Goal: Communication & Community: Answer question/provide support

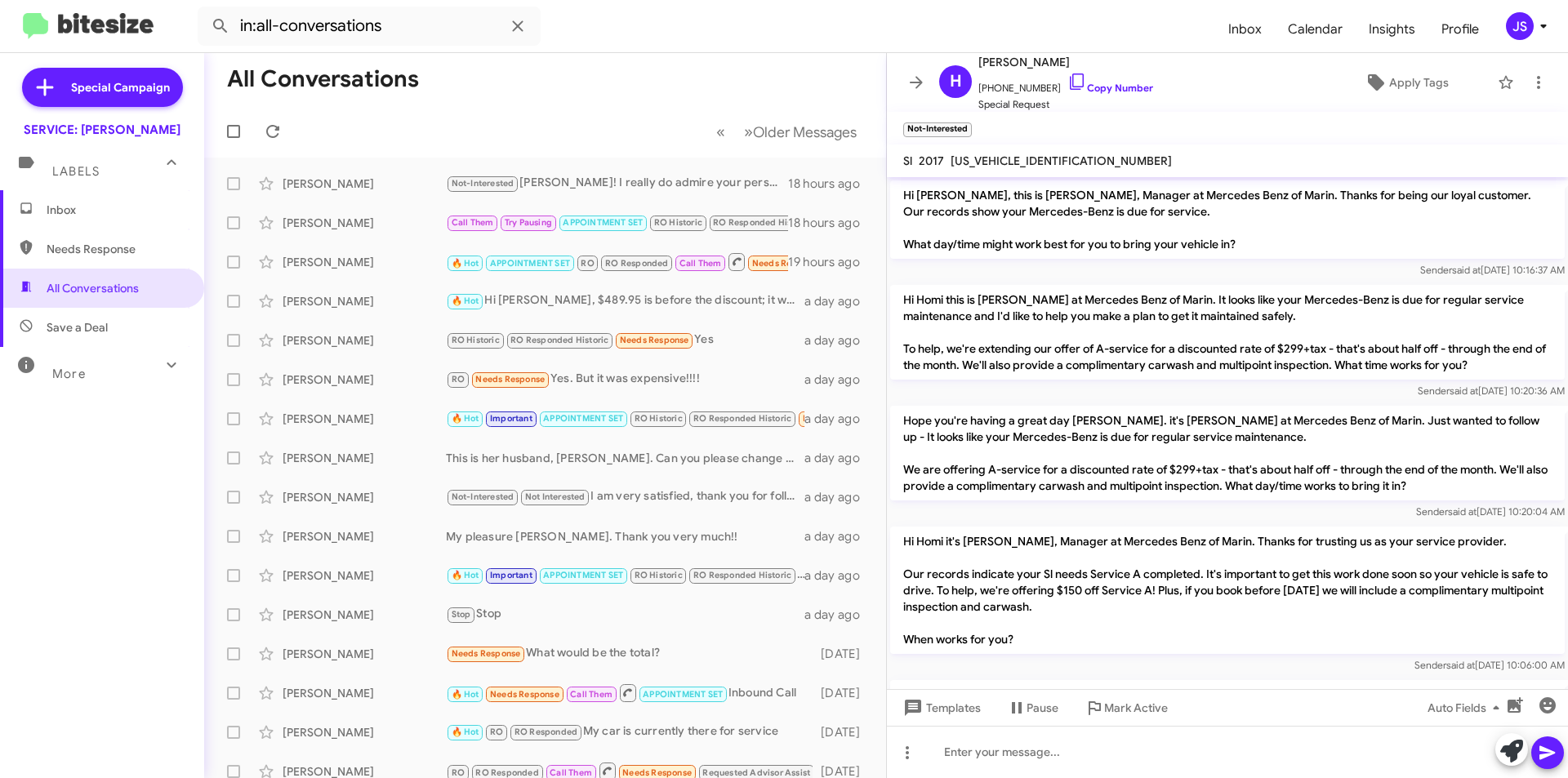
scroll to position [2098, 0]
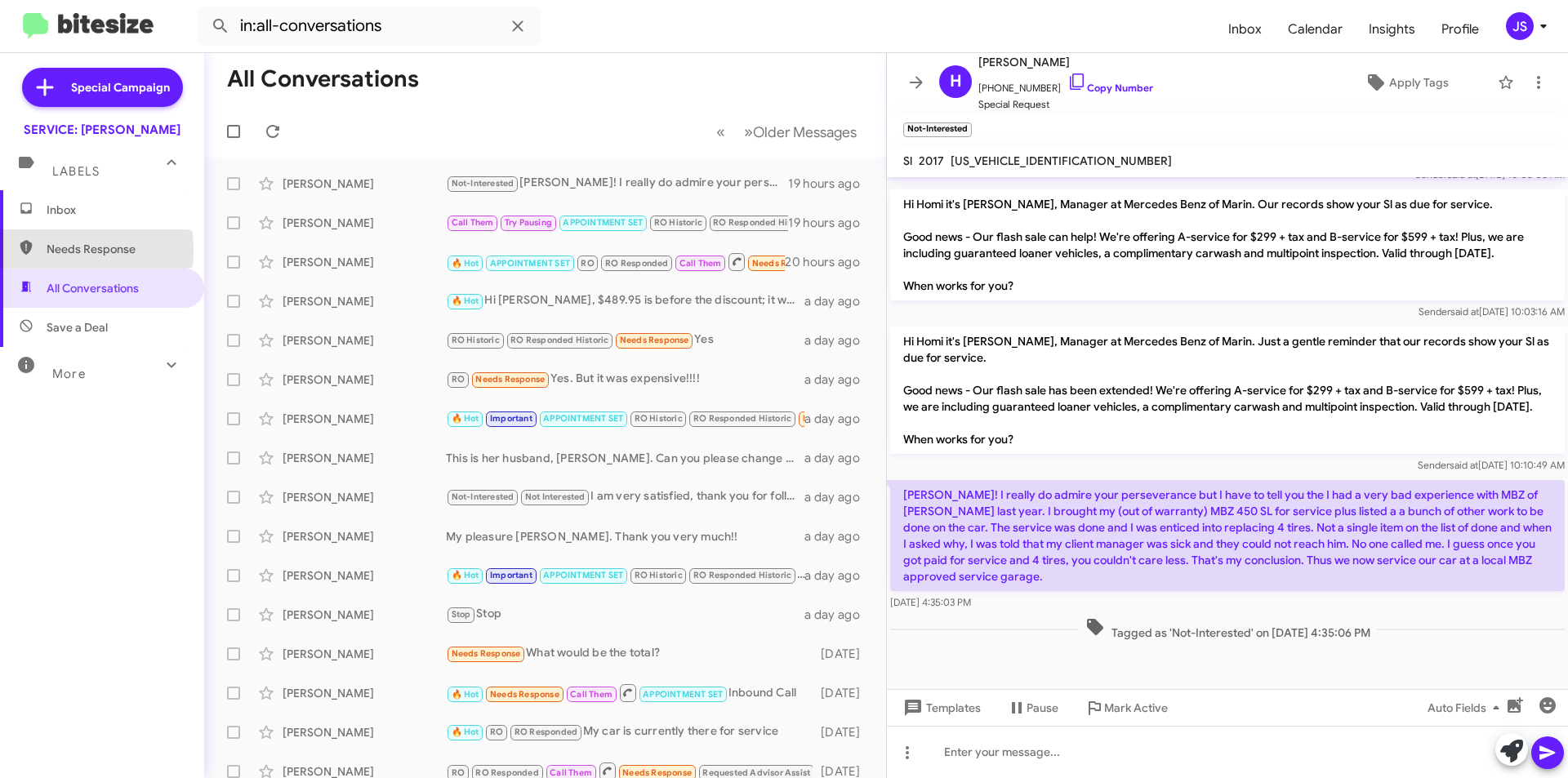
click at [32, 250] on icon at bounding box center [26, 247] width 15 height 15
type input "in:needs-response"
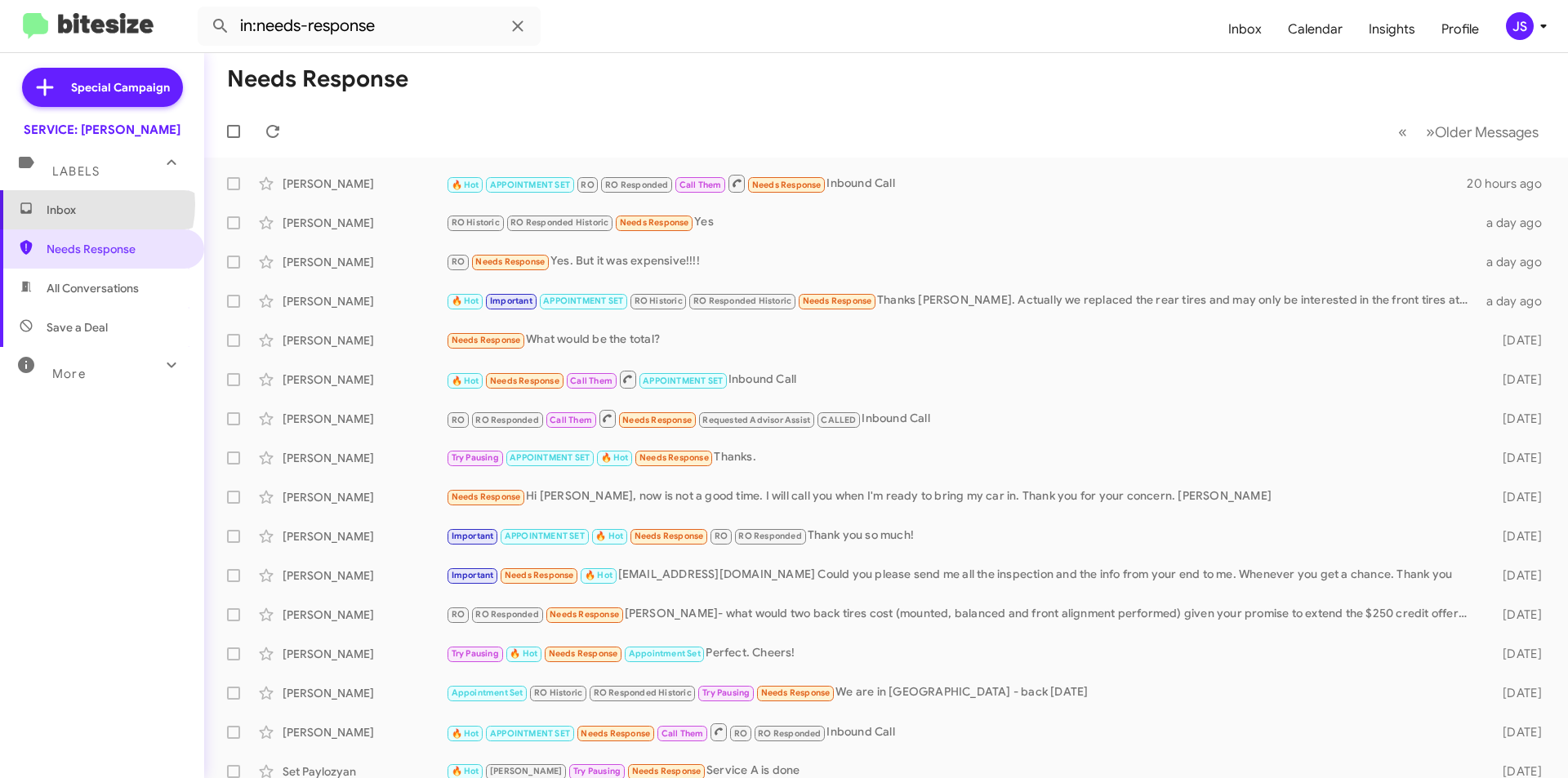
click at [83, 204] on span "Inbox" at bounding box center [116, 210] width 139 height 16
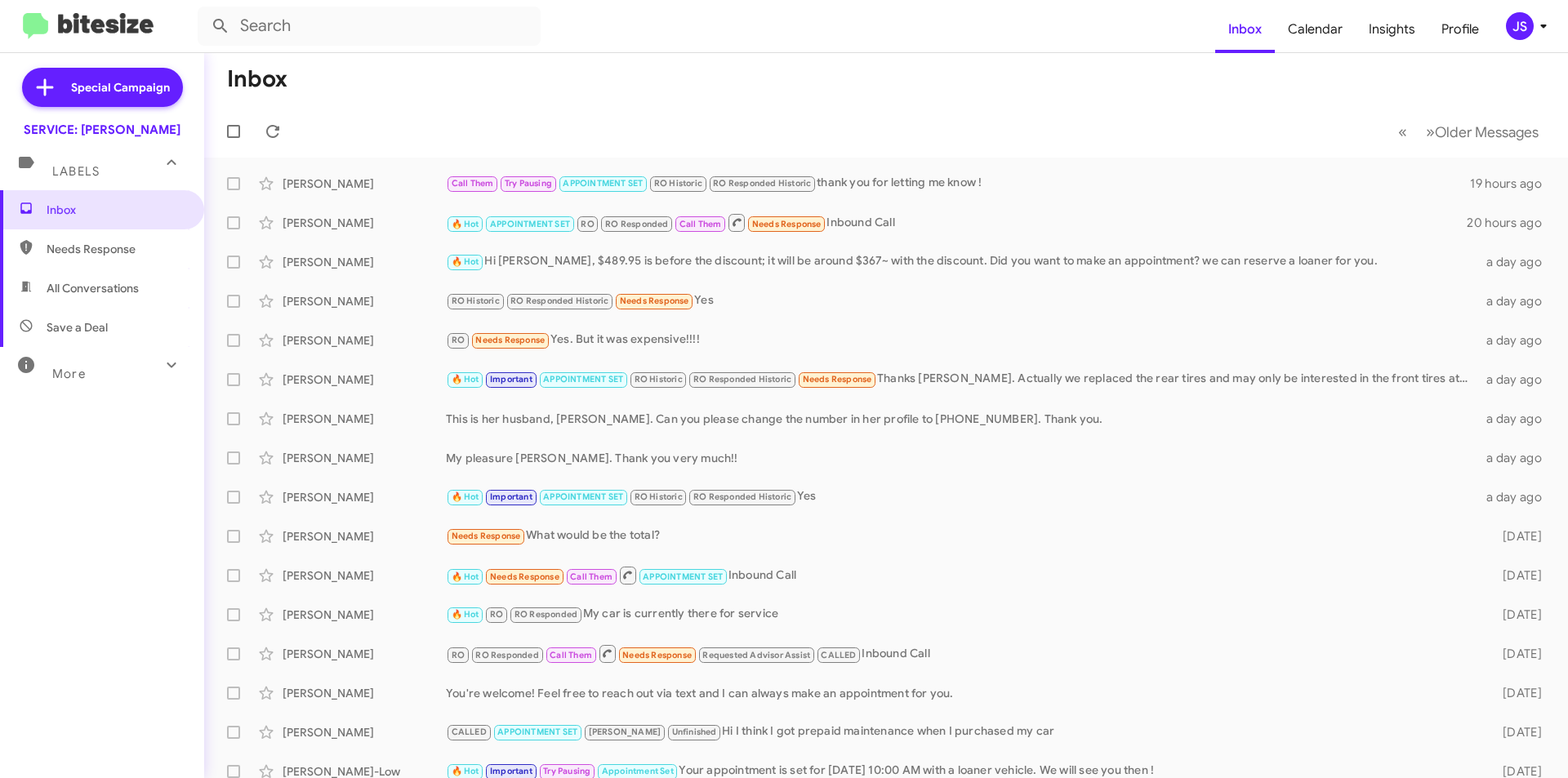
click at [123, 316] on span "Save a Deal" at bounding box center [102, 327] width 204 height 39
type input "in:not-interested"
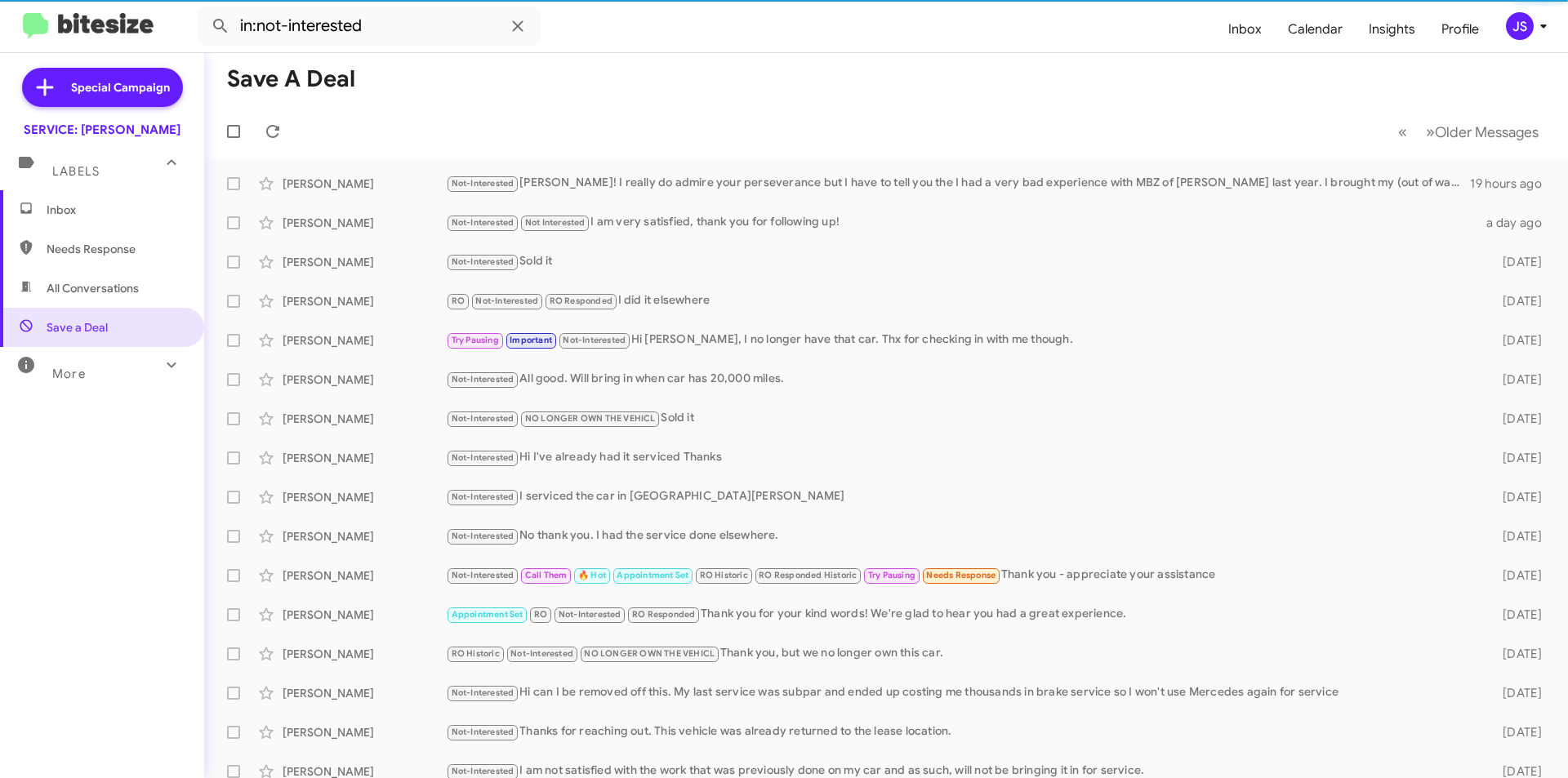
click at [121, 369] on div "More" at bounding box center [85, 367] width 145 height 30
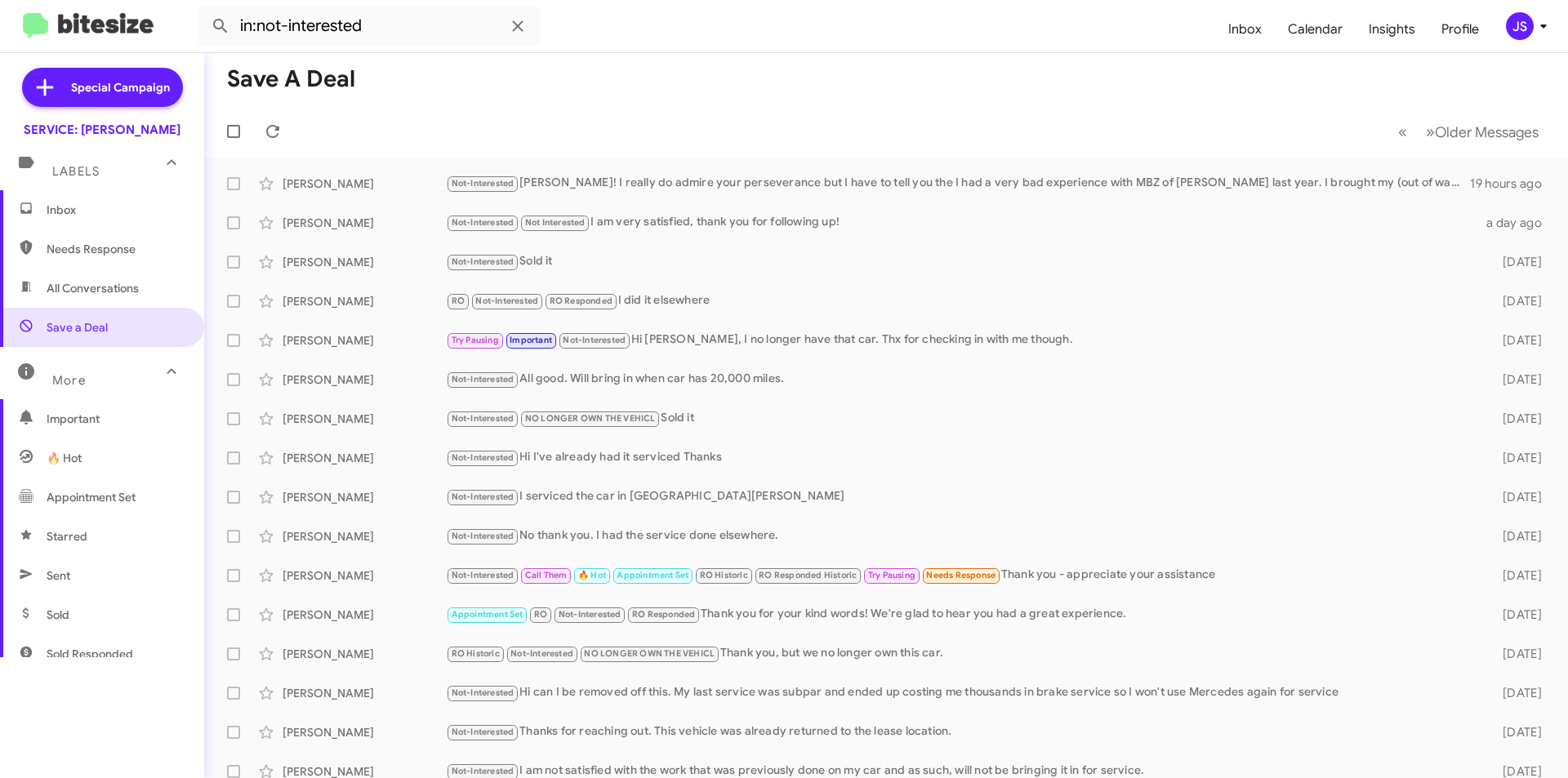
click at [1043, 51] on mat-toolbar "in:not-interested Inbox Calendar Insights Profile JS" at bounding box center [784, 26] width 1568 height 52
click at [1486, 123] on span "Older Messages" at bounding box center [1487, 132] width 104 height 18
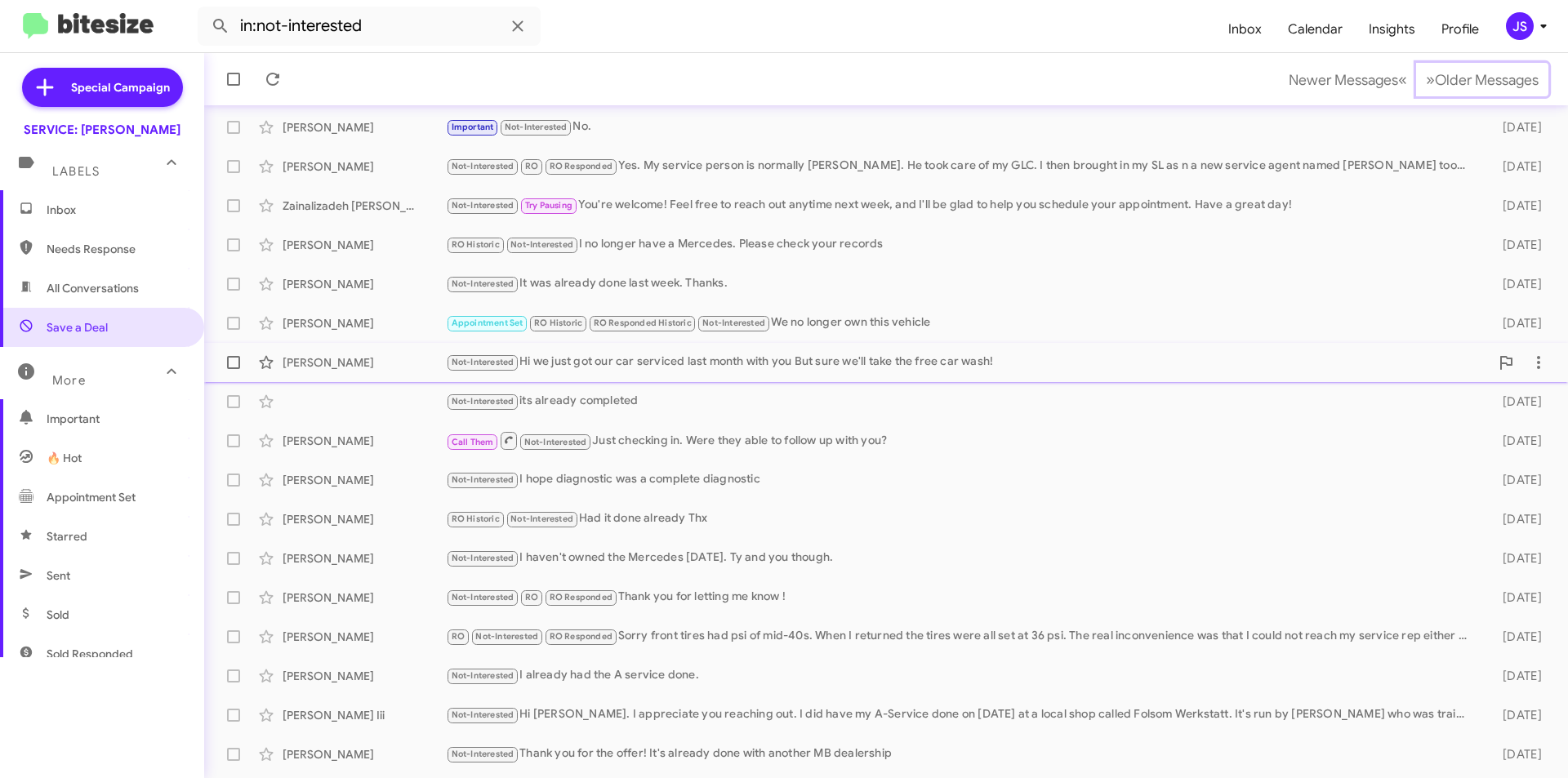
scroll to position [170, 0]
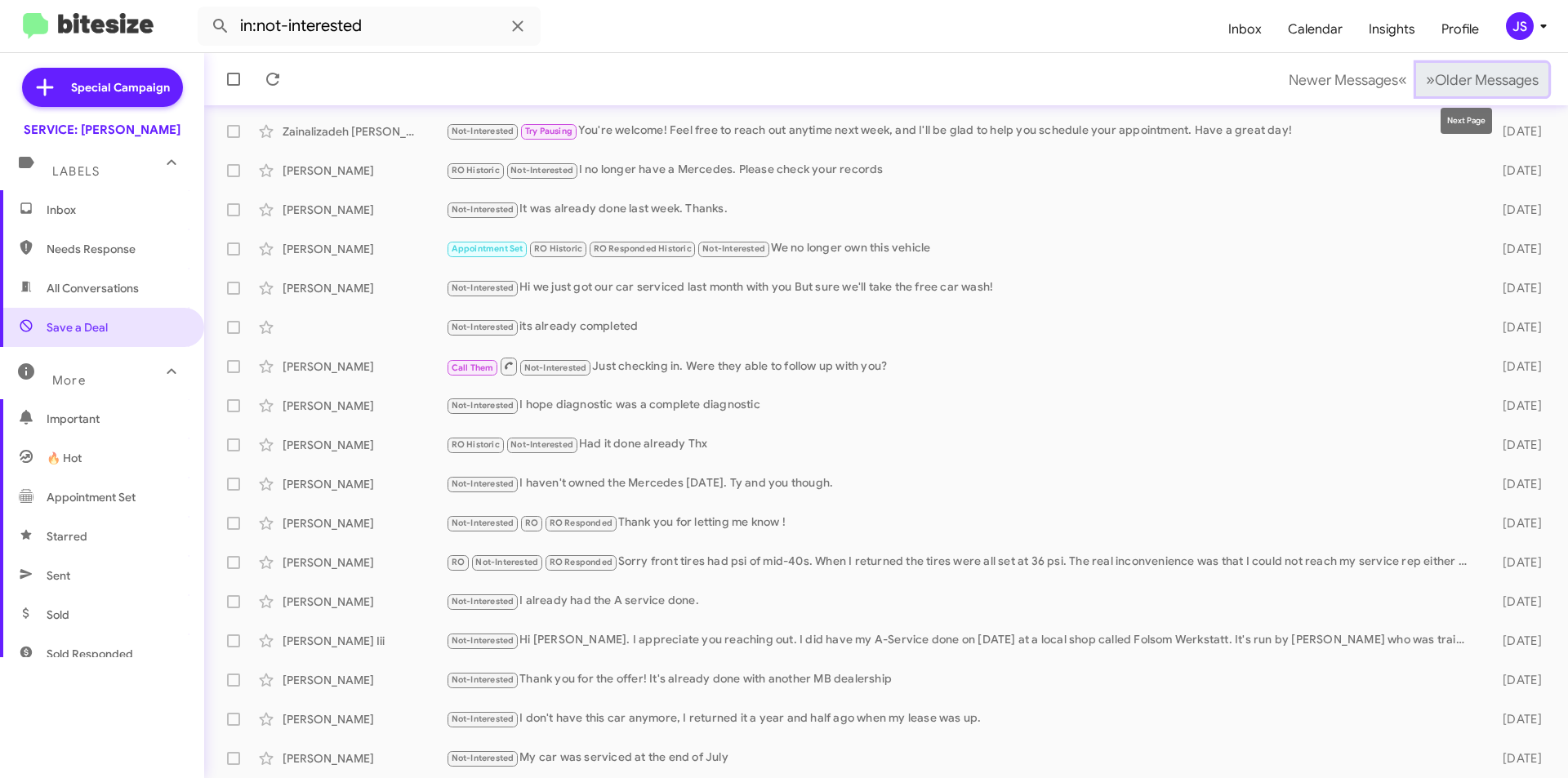
click at [1486, 80] on span "Older Messages" at bounding box center [1487, 80] width 104 height 18
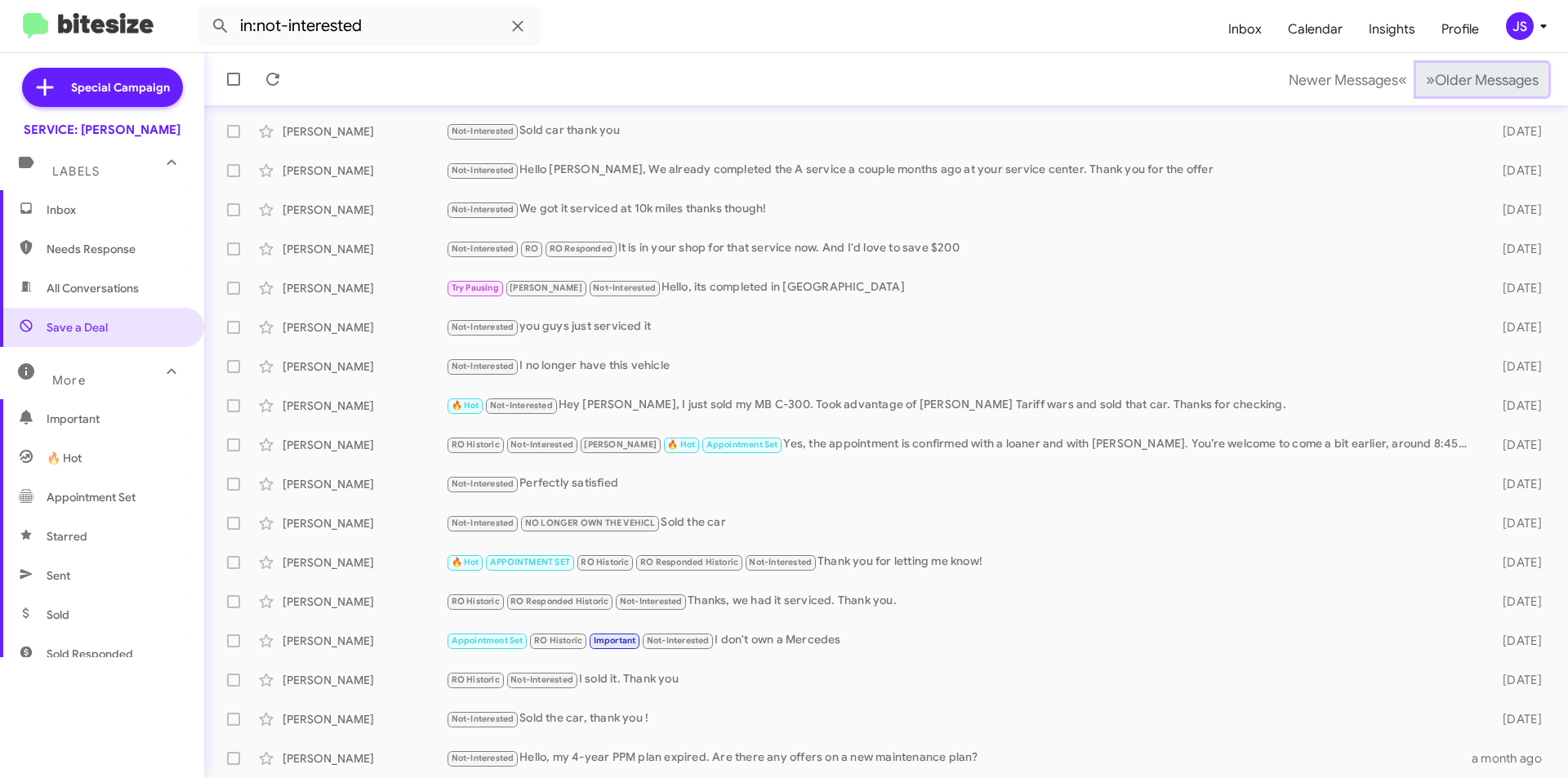
click at [1486, 80] on span "Older Messages" at bounding box center [1487, 80] width 104 height 18
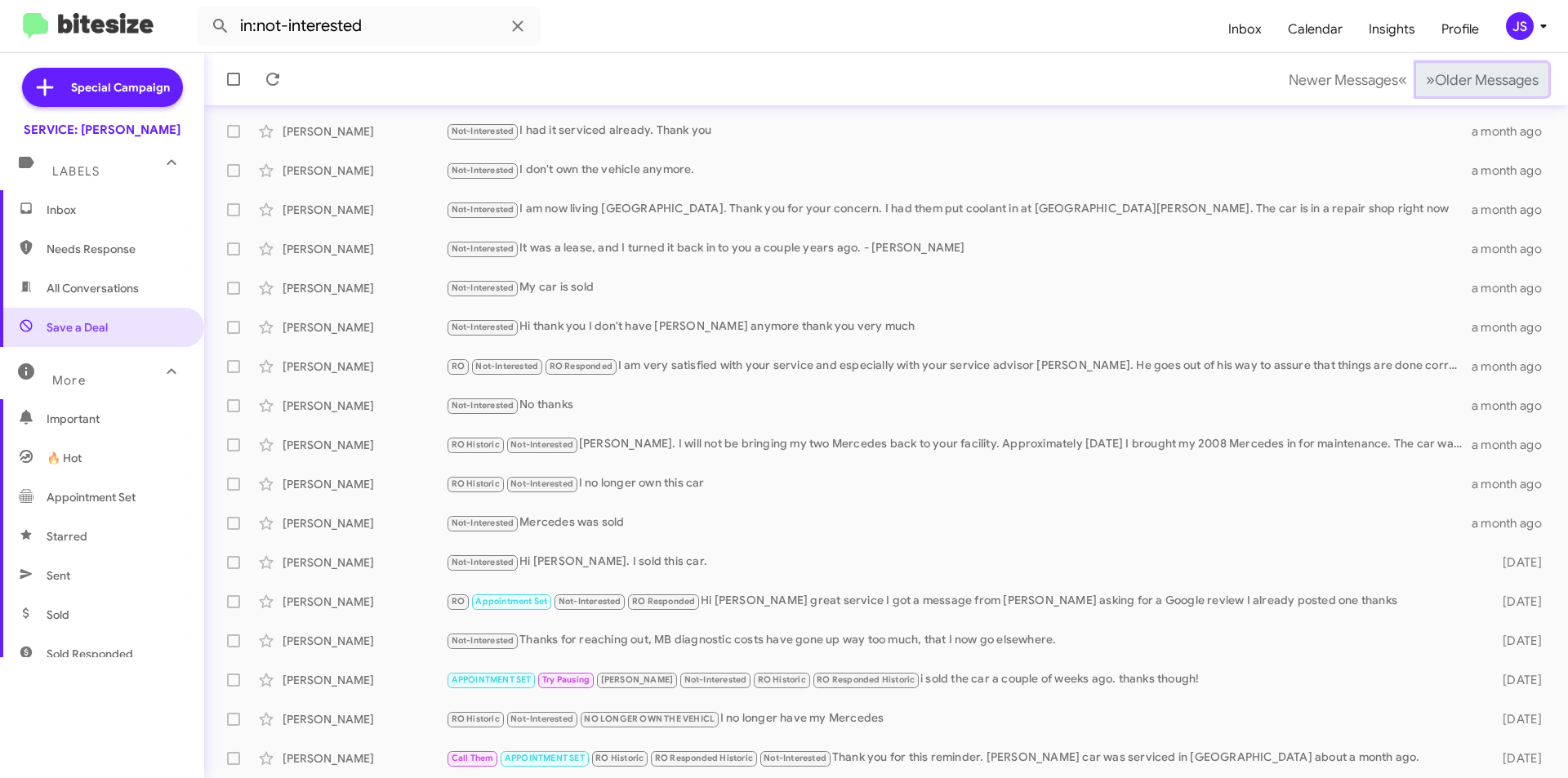
click at [1486, 80] on span "Older Messages" at bounding box center [1487, 80] width 104 height 18
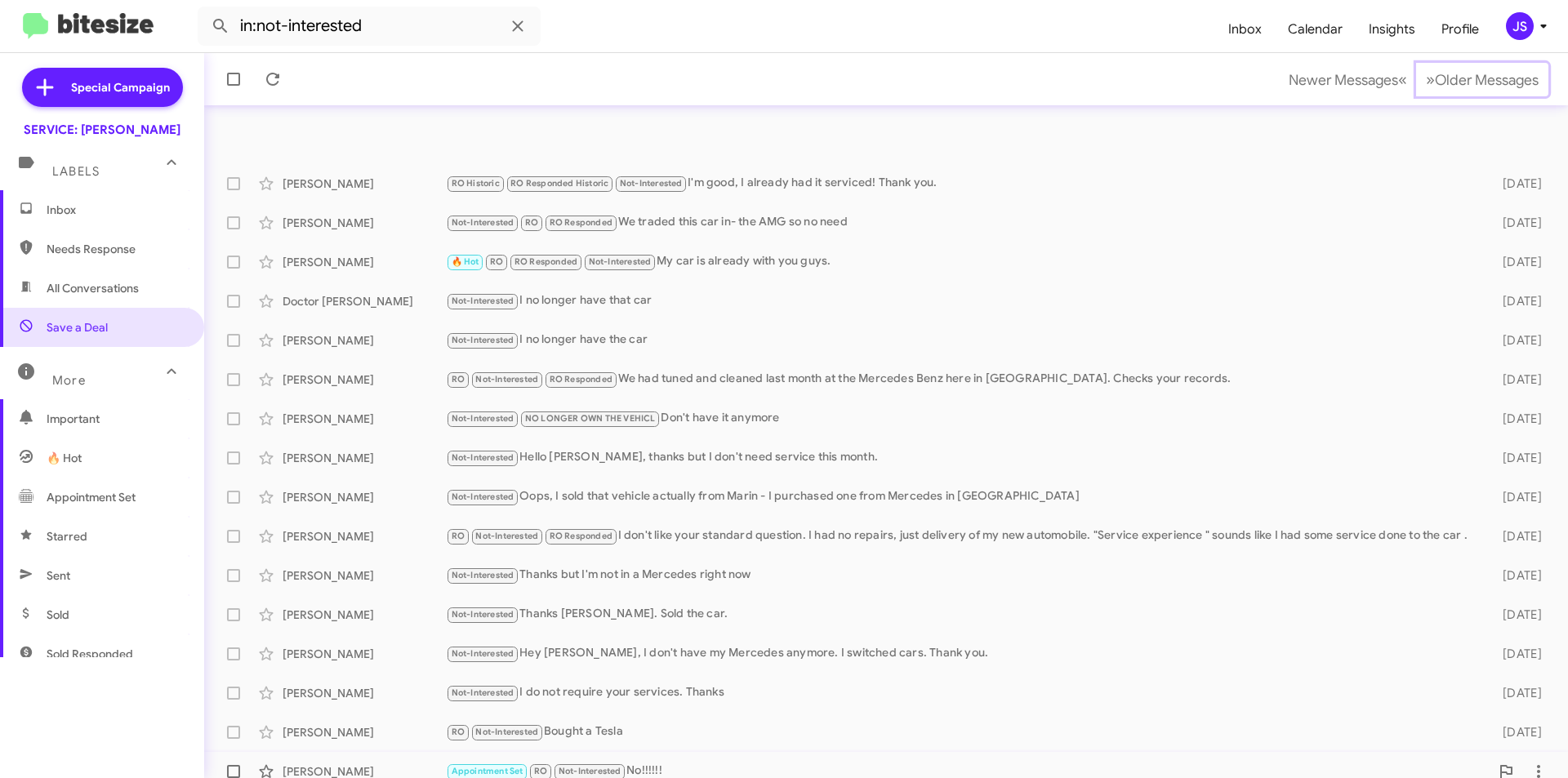
scroll to position [170, 0]
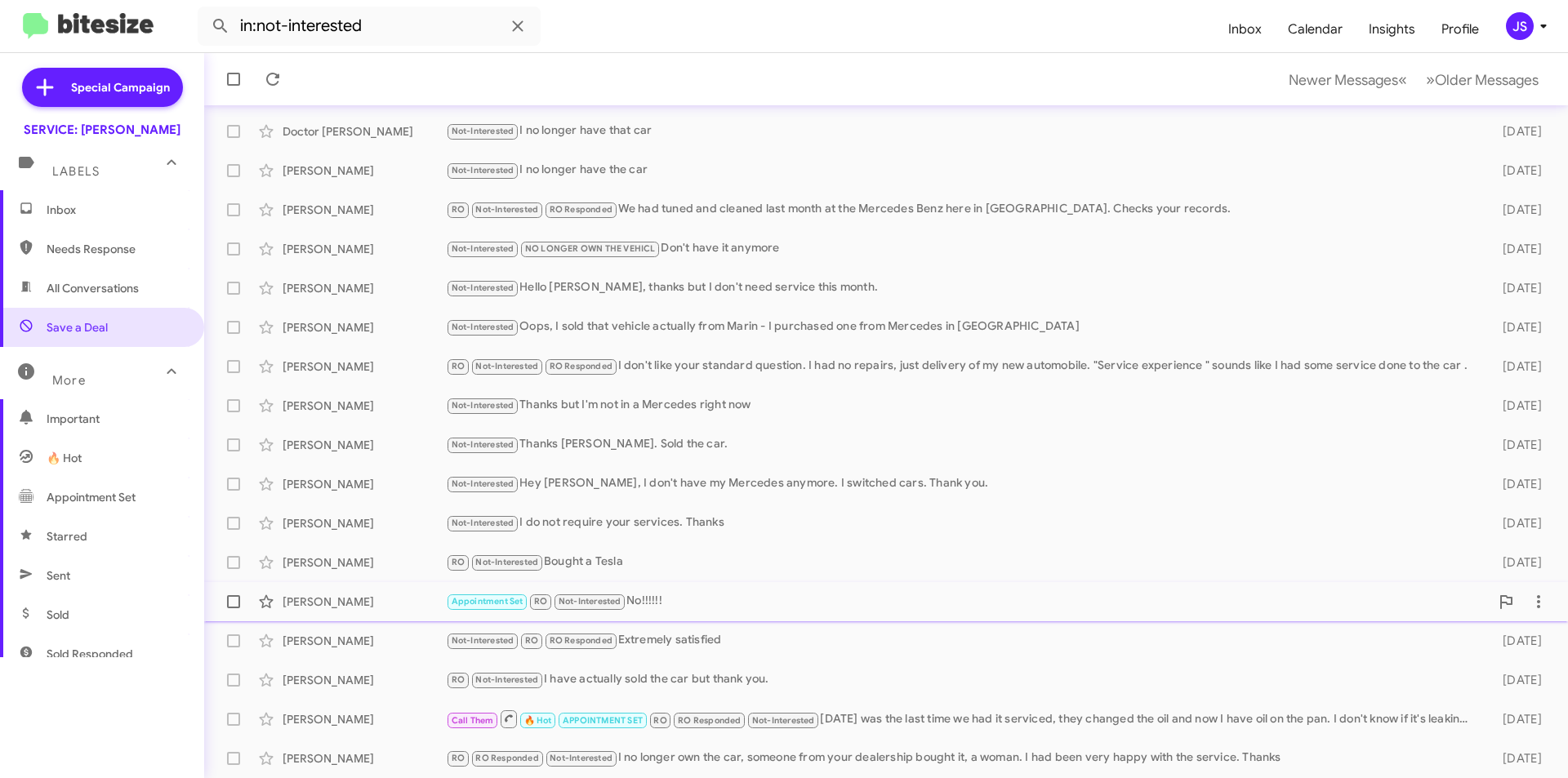
click at [846, 610] on div "Appointment Set RO Not-Interested No!!!!!!" at bounding box center [968, 601] width 1044 height 19
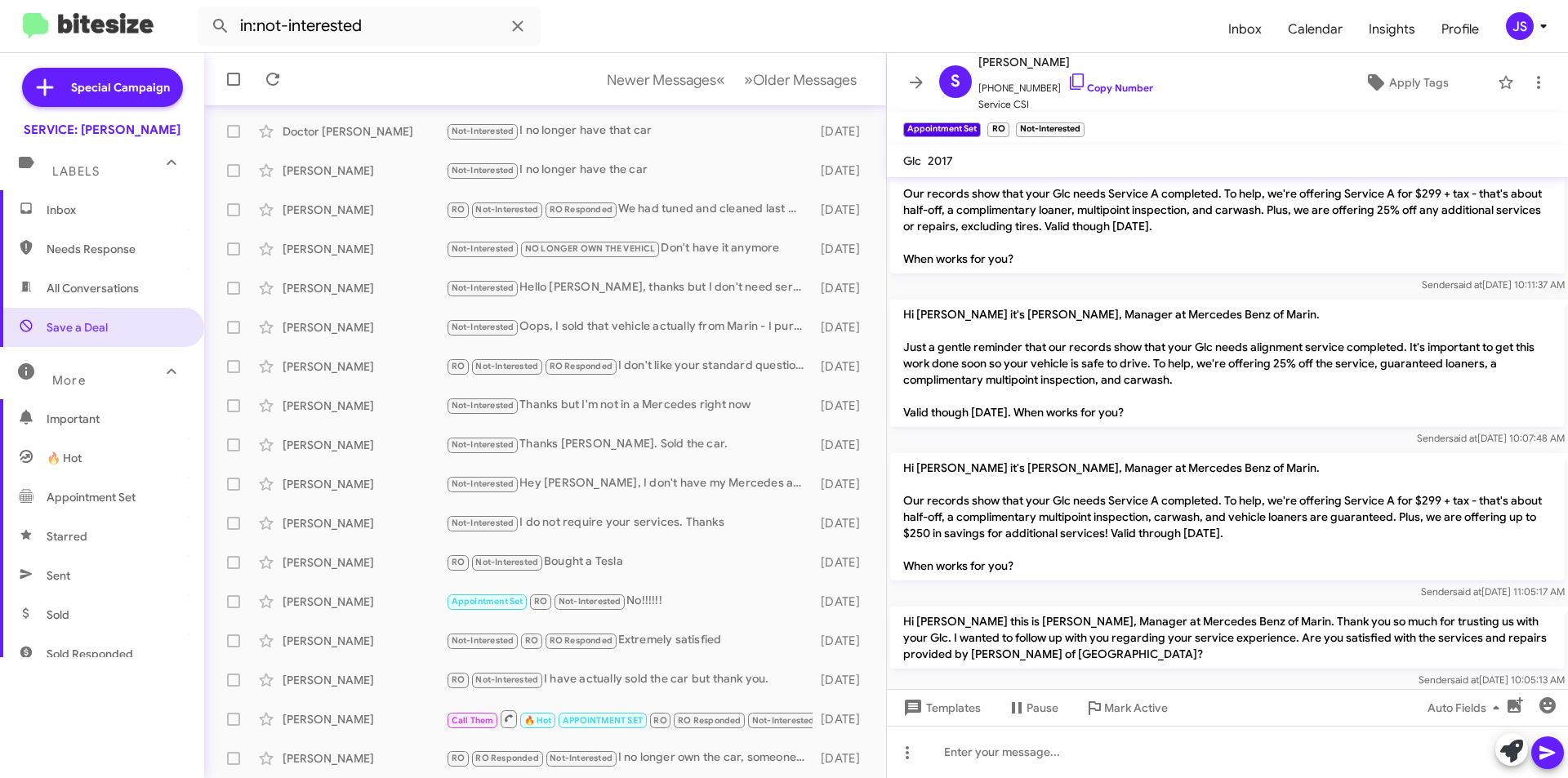
scroll to position [797, 0]
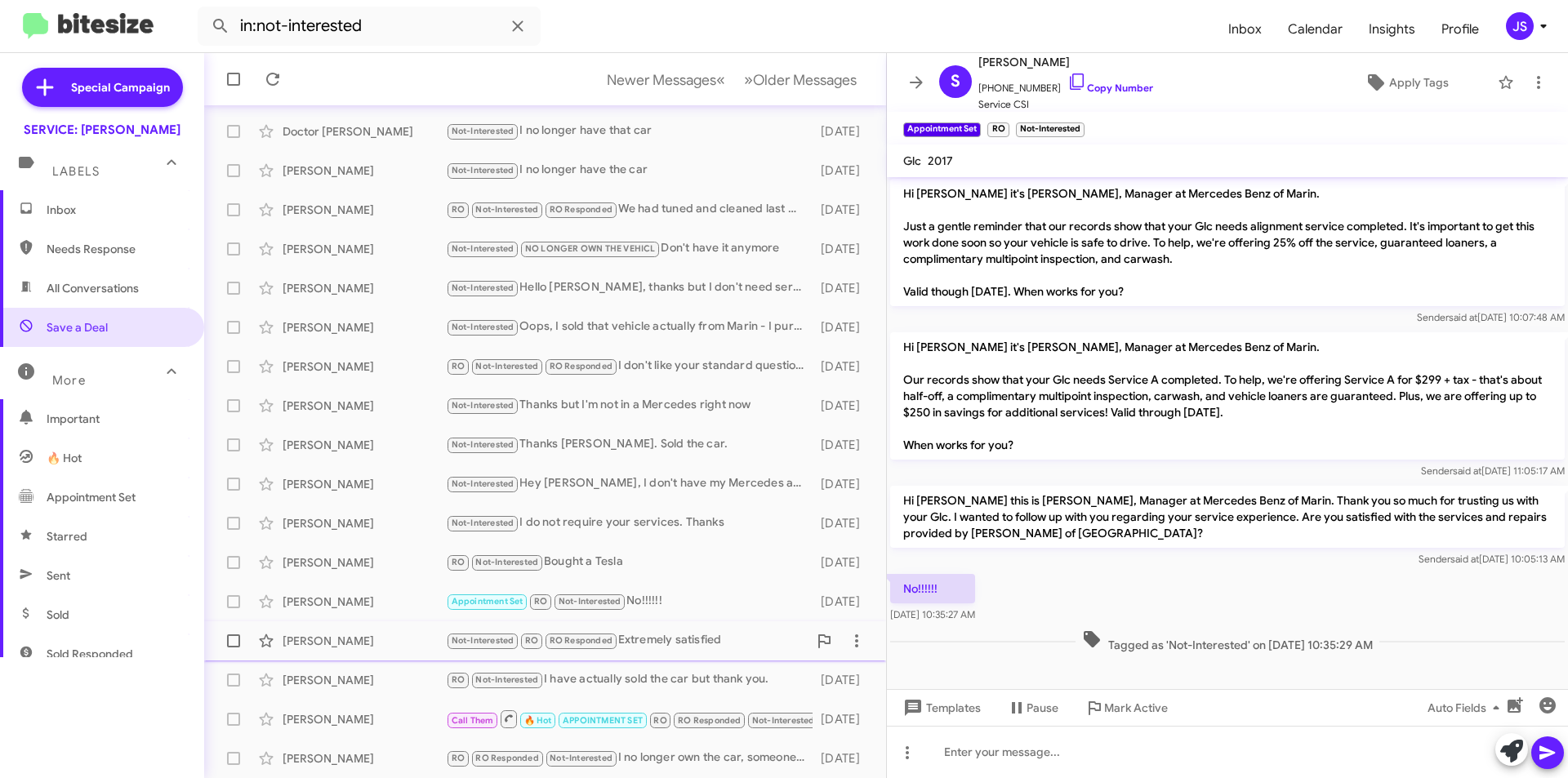
click at [422, 637] on div "Kathleen Rende" at bounding box center [364, 641] width 163 height 16
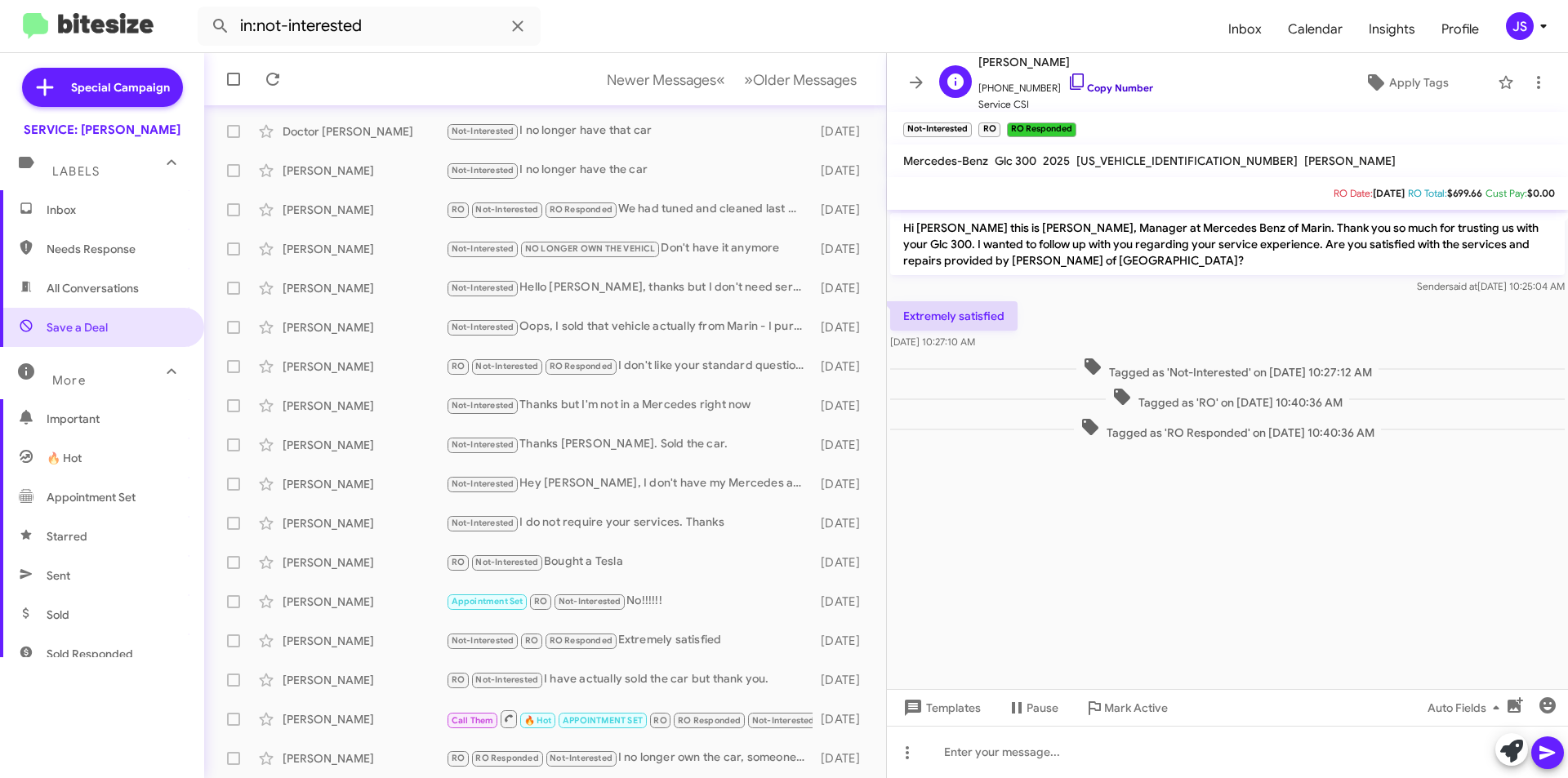
click at [1067, 82] on icon at bounding box center [1076, 81] width 19 height 19
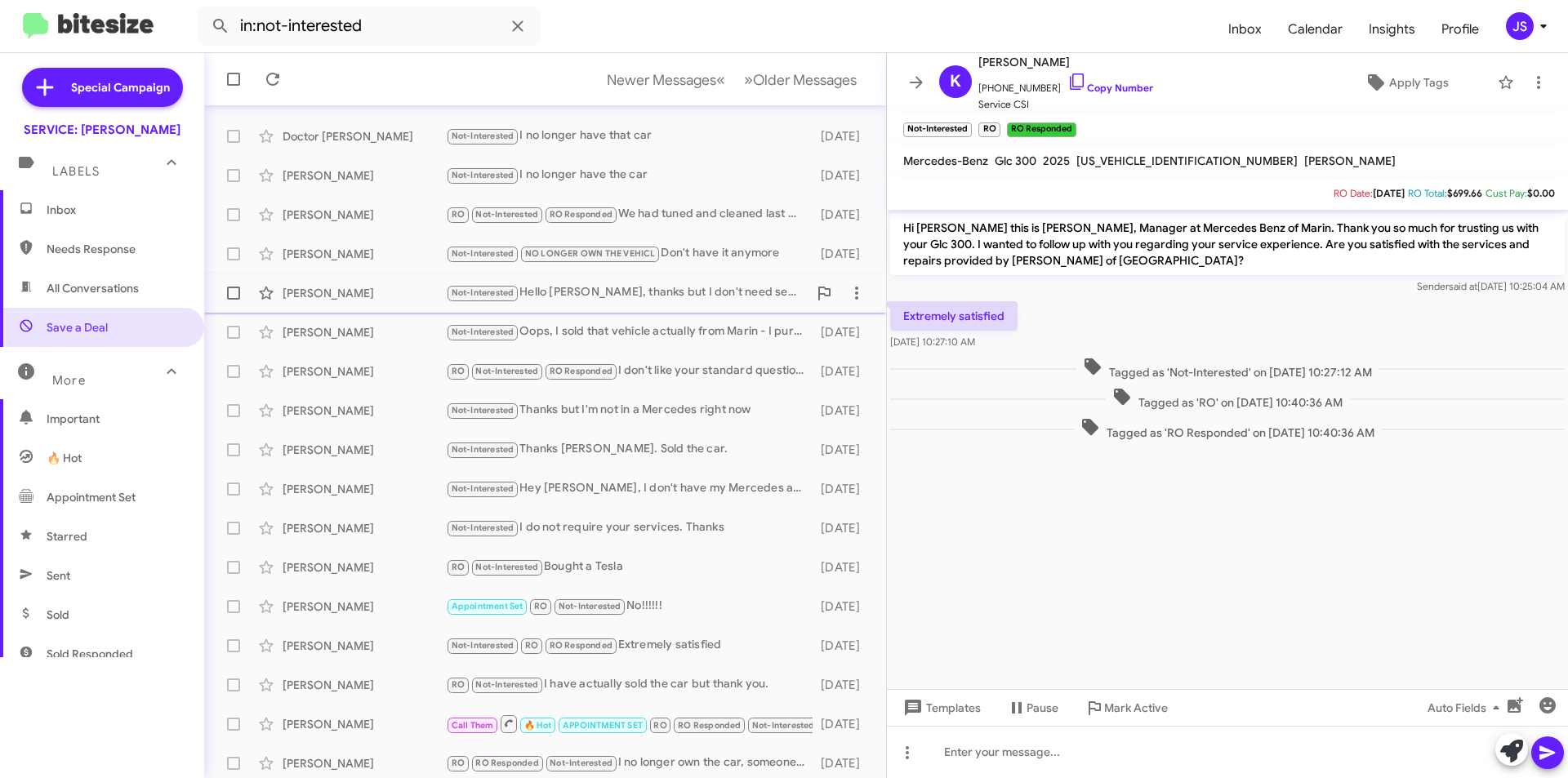
scroll to position [170, 0]
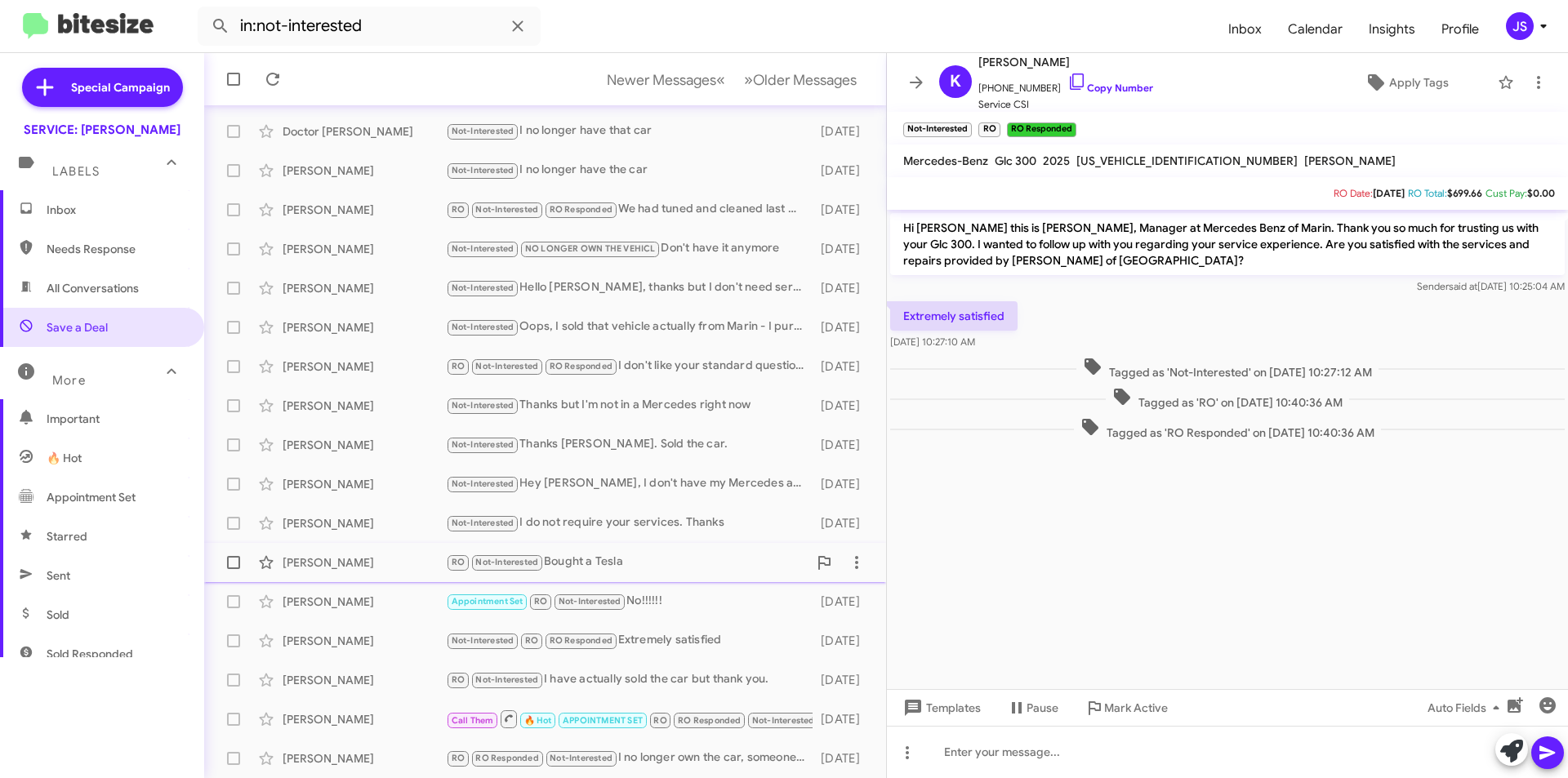
click at [305, 558] on div "Timothy Muller" at bounding box center [364, 563] width 163 height 16
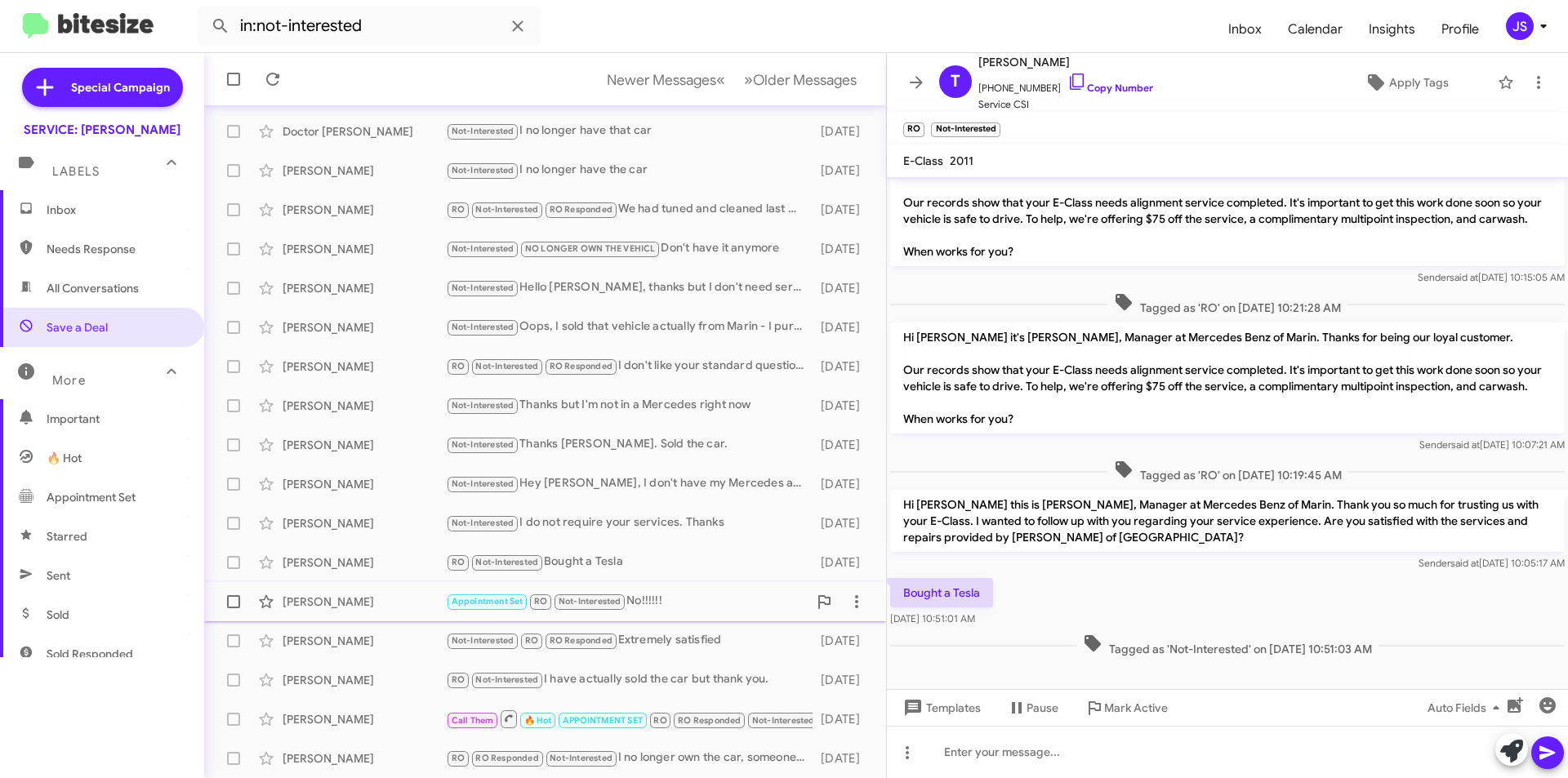
click at [319, 588] on div "Sue Dricoll Appointment Set RO Not-Interested No!!!!!! 2 months ago" at bounding box center [545, 602] width 656 height 33
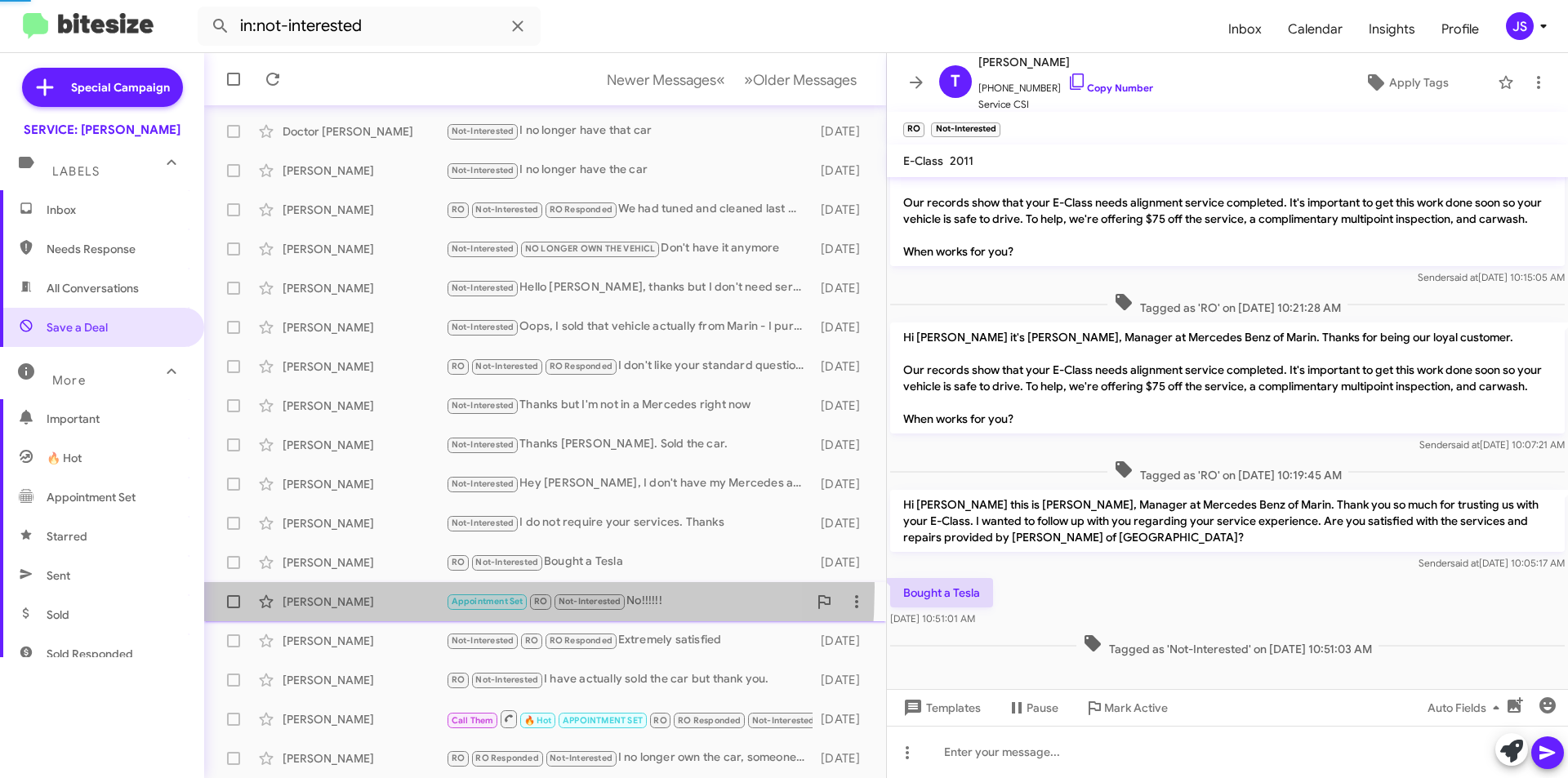
scroll to position [797, 0]
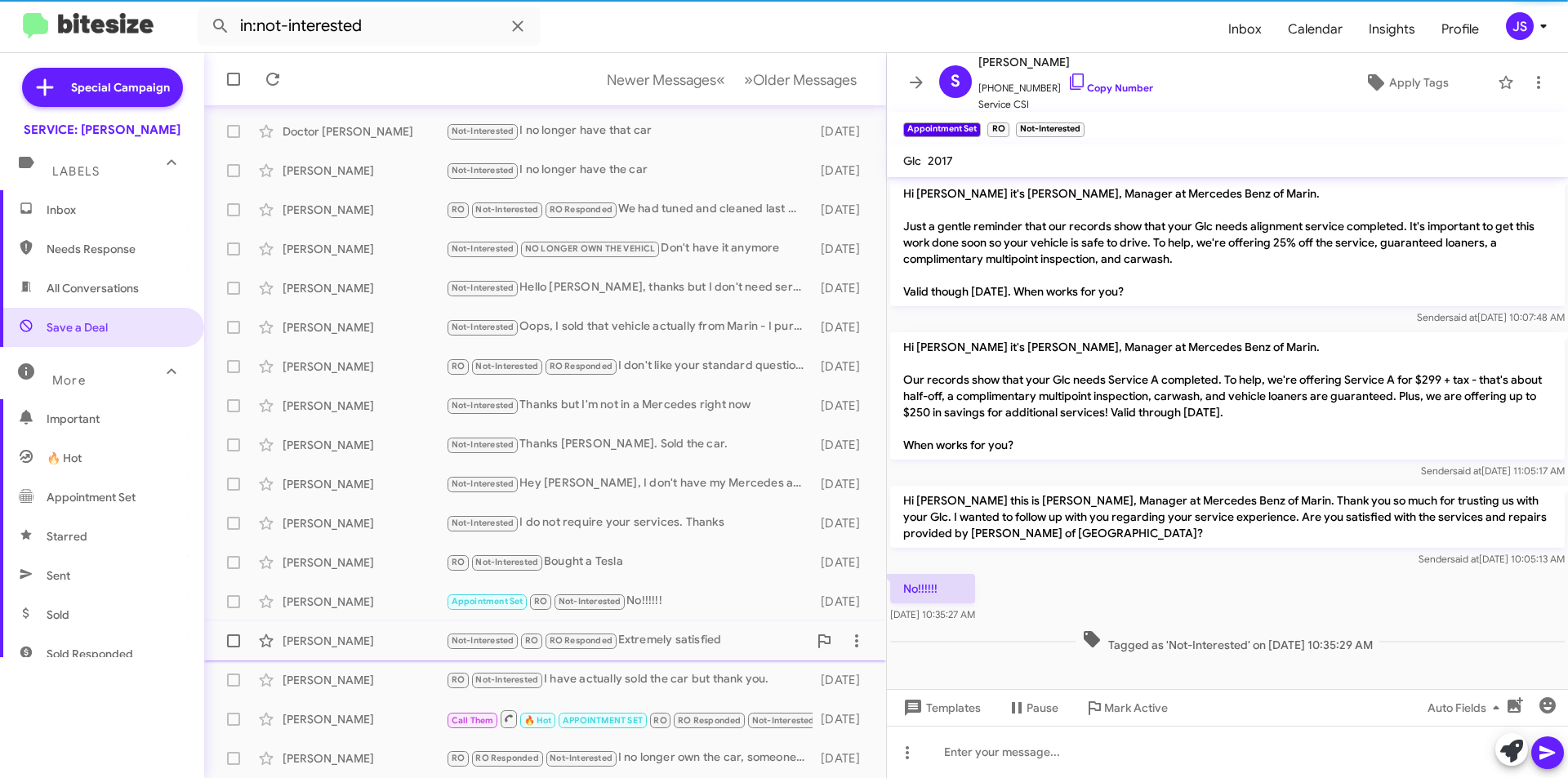
click at [339, 628] on div "Kathleen Rende Not-Interested RO RO Responded Extremely satisfied 2 months ago" at bounding box center [545, 641] width 656 height 33
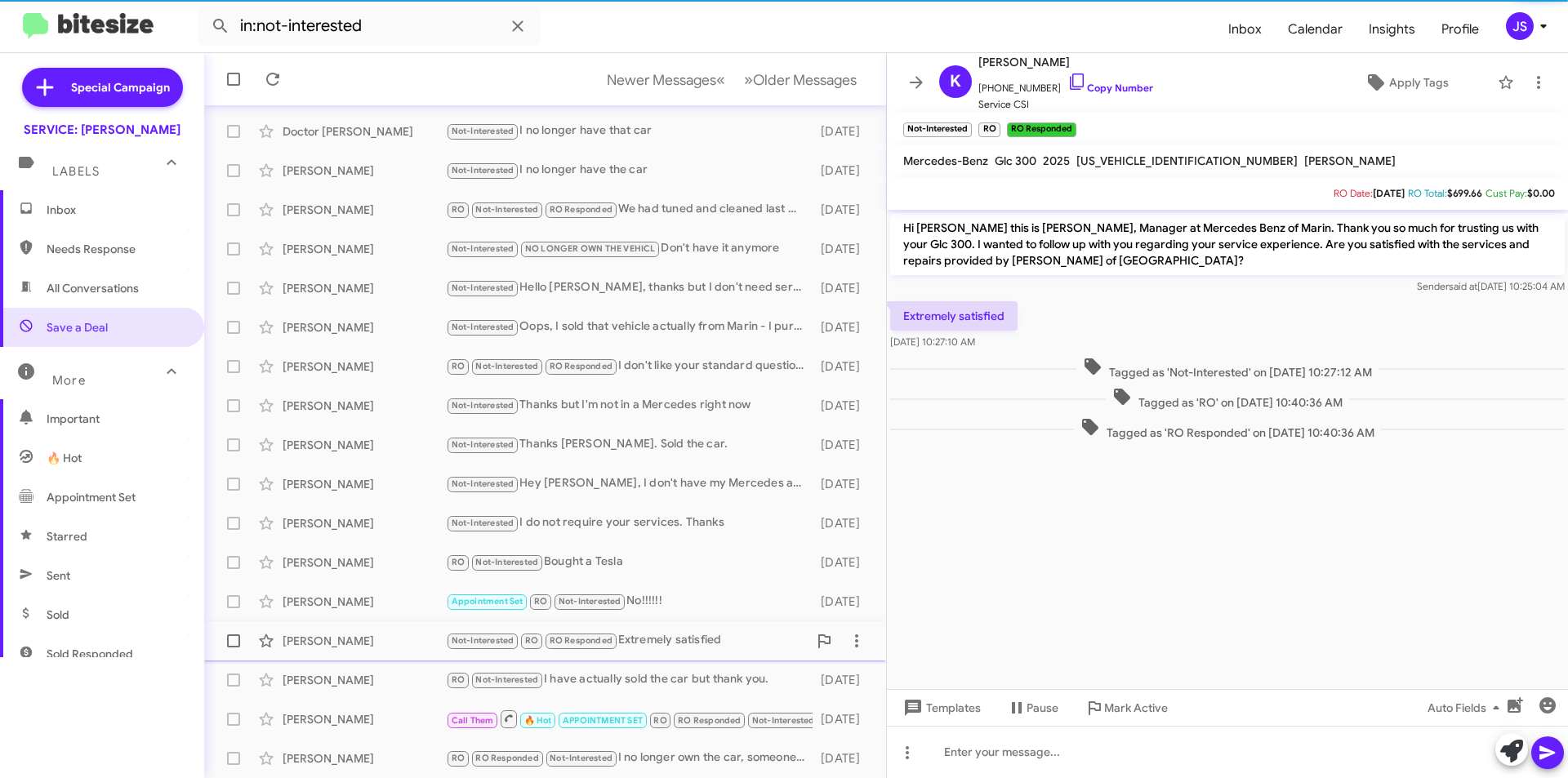
click at [344, 659] on span "Kathleen Rende Not-Interested RO RO Responded Extremely satisfied 2 months ago" at bounding box center [545, 640] width 682 height 39
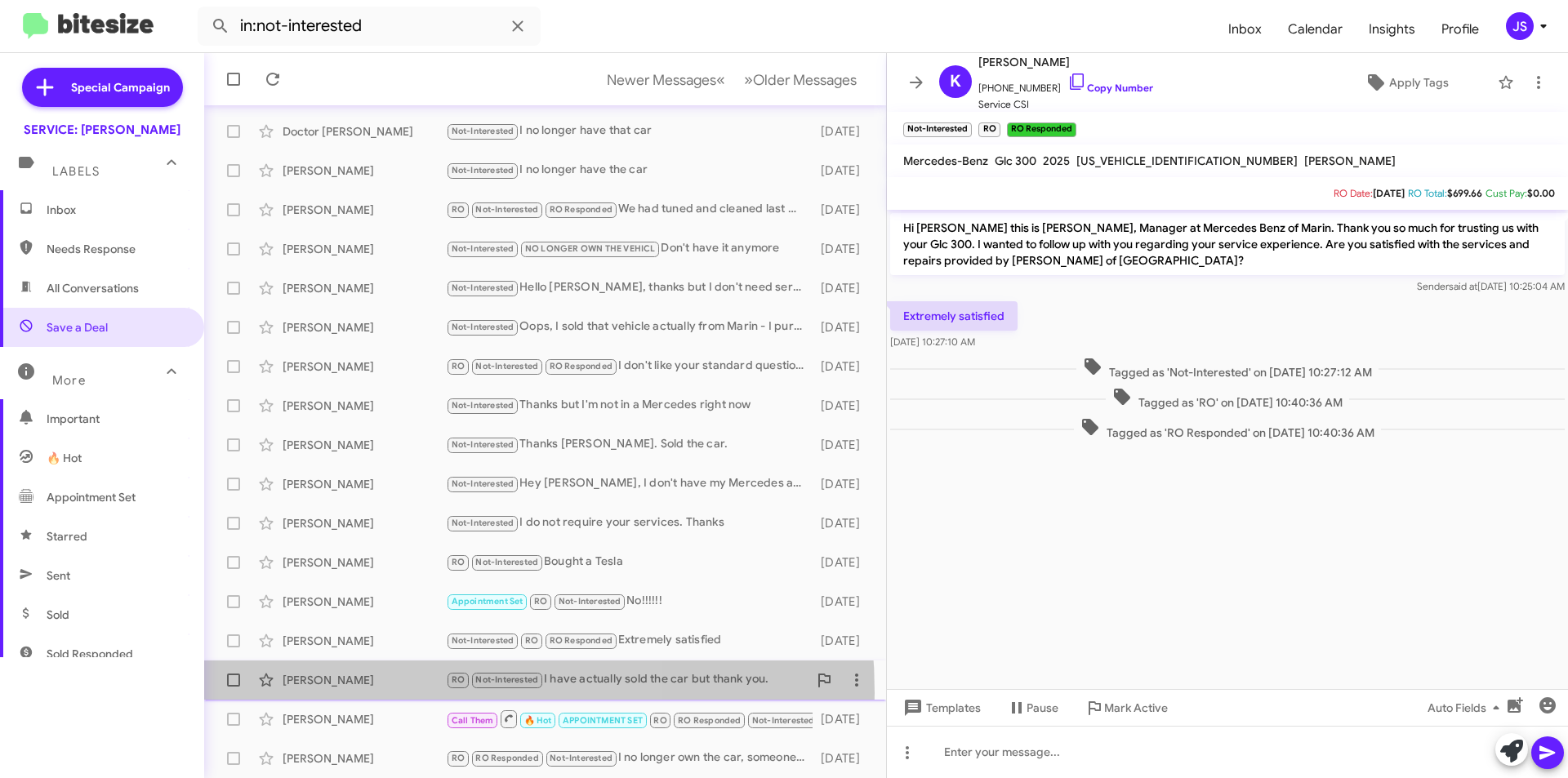
click at [353, 693] on div "Jennifer Parr RO Not-Interested I have actually sold the car but thank you. 2 m…" at bounding box center [545, 680] width 656 height 33
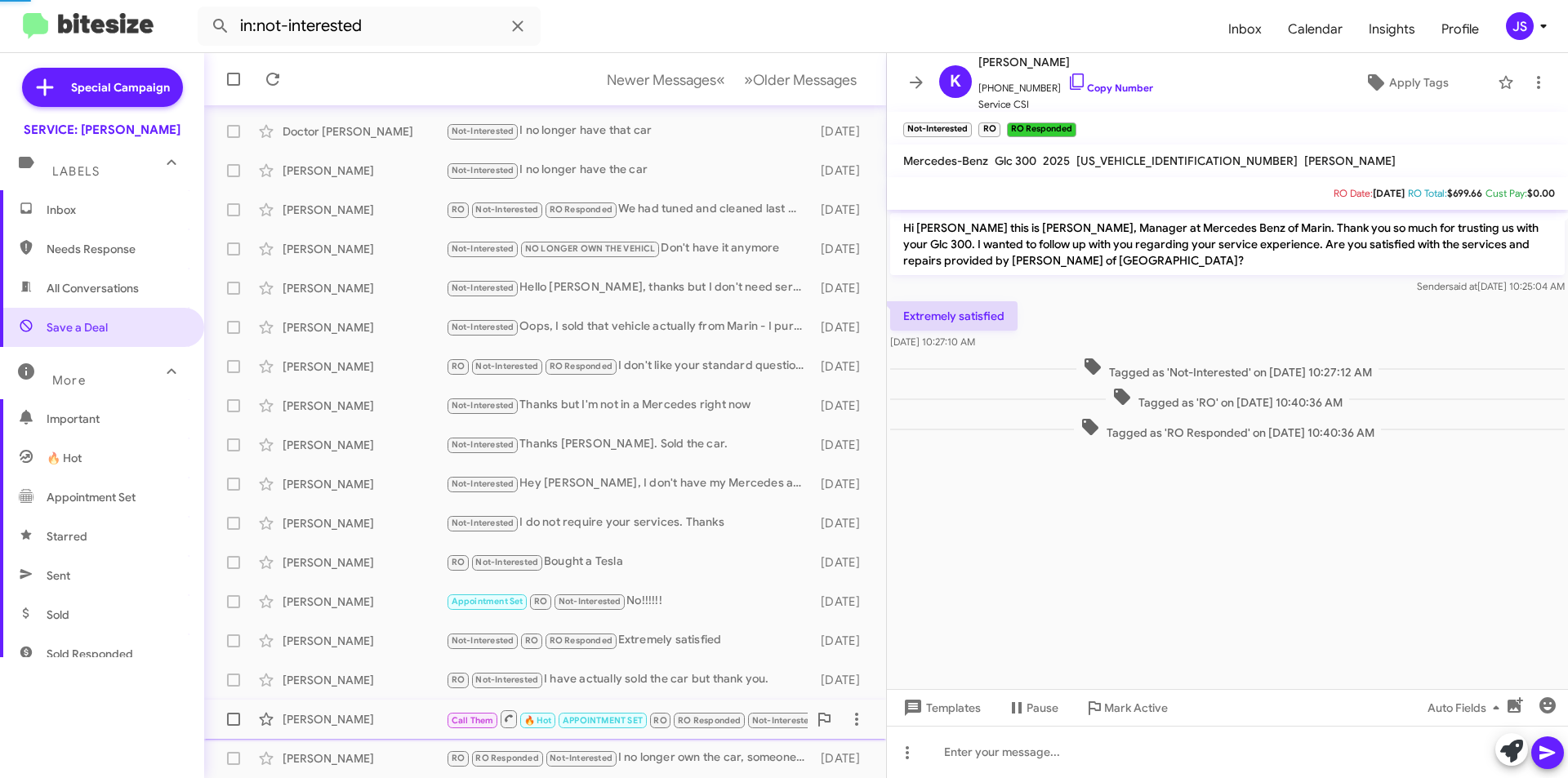
scroll to position [182, 0]
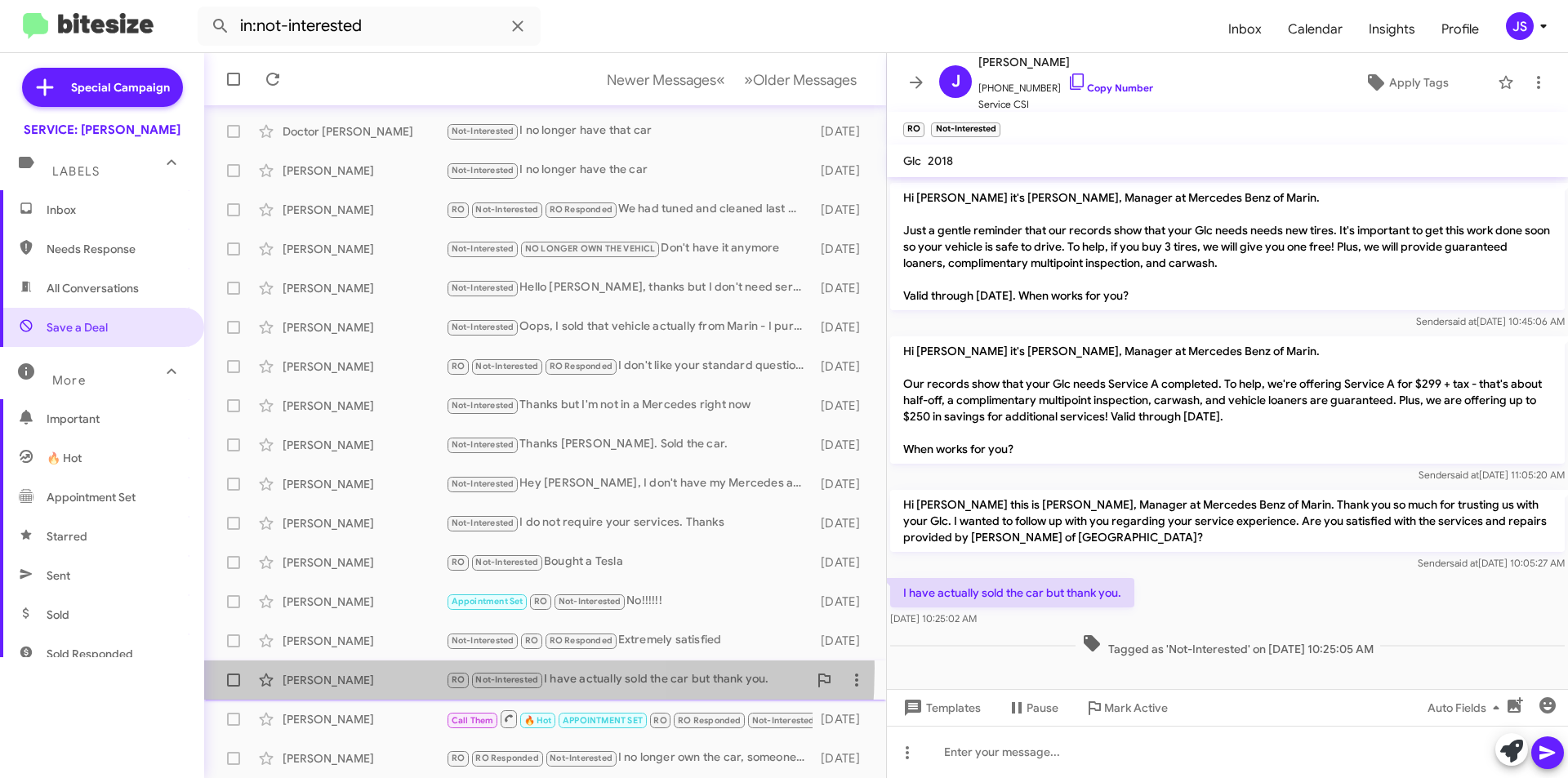
click at [356, 668] on div "Jennifer Parr RO Not-Interested I have actually sold the car but thank you. 2 m…" at bounding box center [545, 680] width 656 height 33
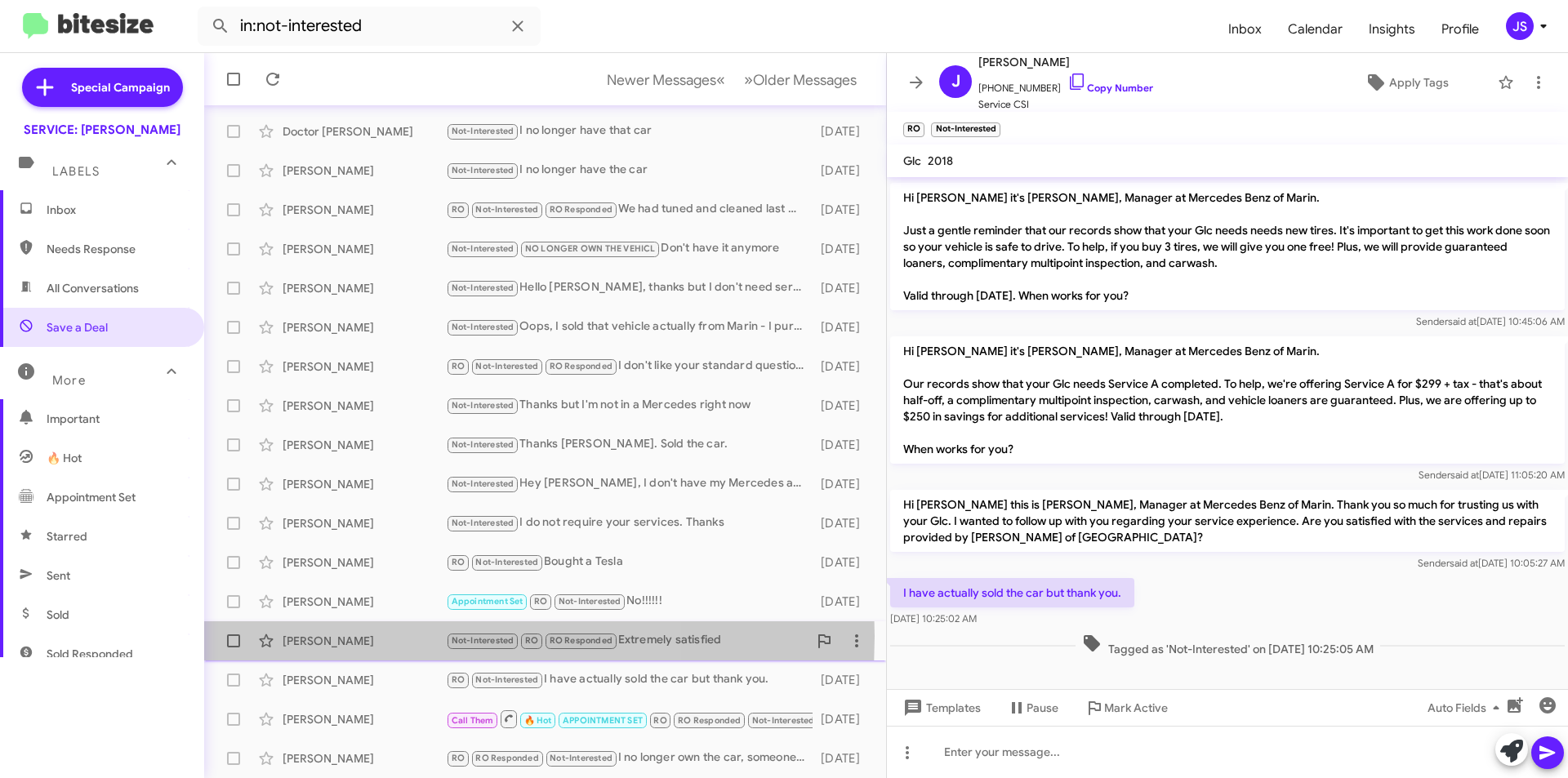
click at [363, 637] on div "Kathleen Rende" at bounding box center [364, 641] width 163 height 16
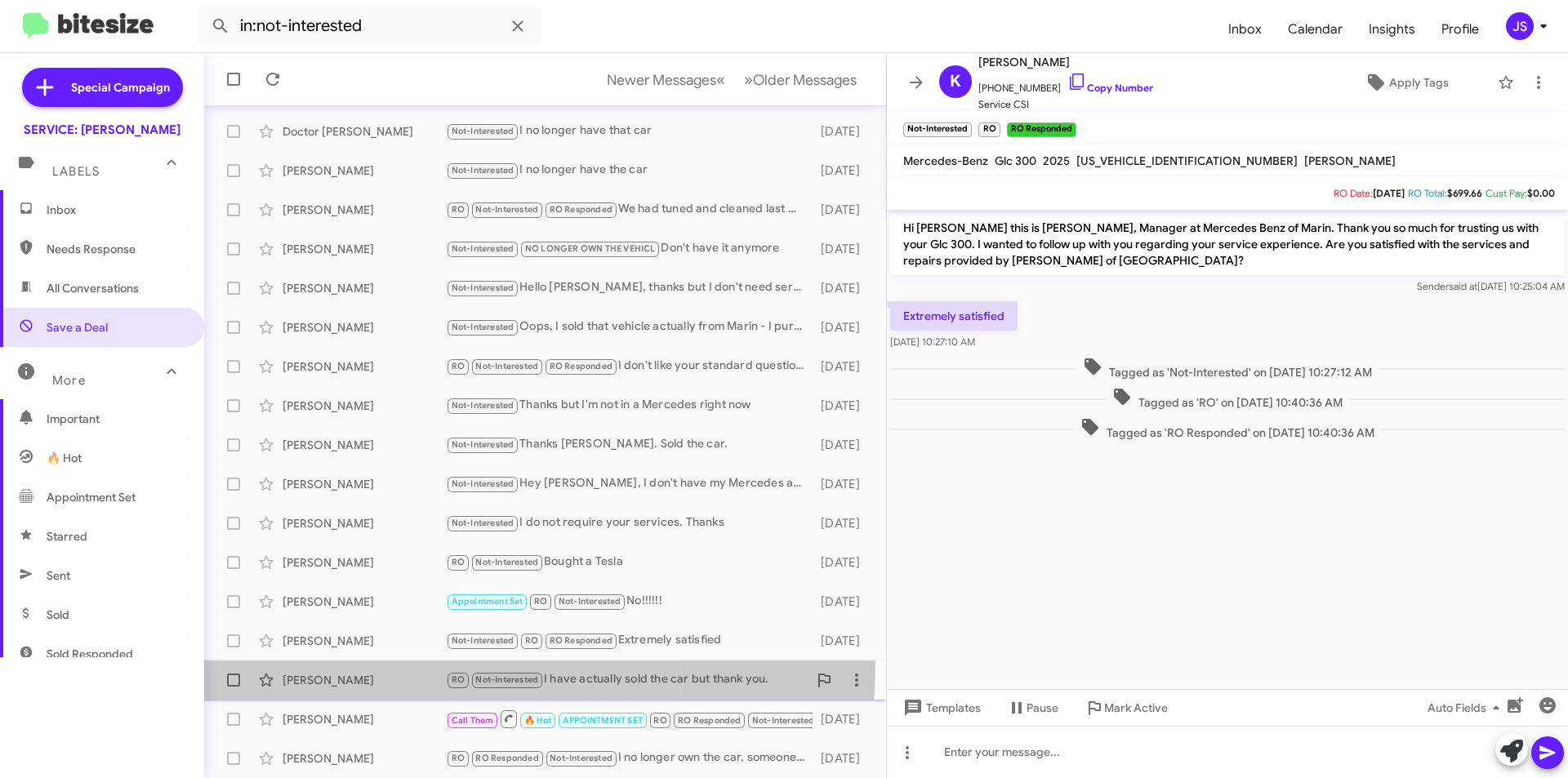
click at [364, 661] on span "Jennifer Parr RO Not-Interested I have actually sold the car but thank you. 2 m…" at bounding box center [545, 679] width 682 height 39
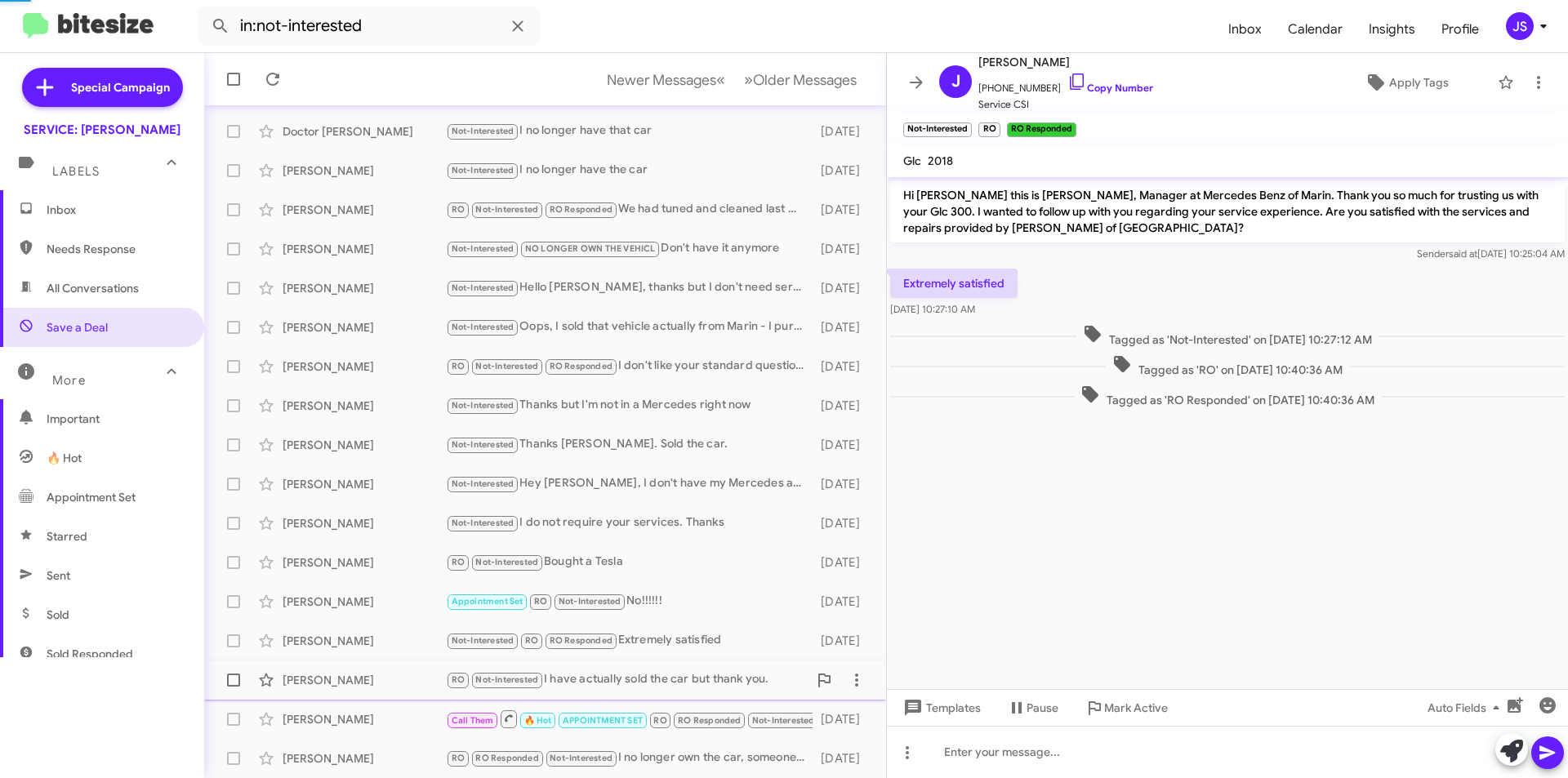
scroll to position [182, 0]
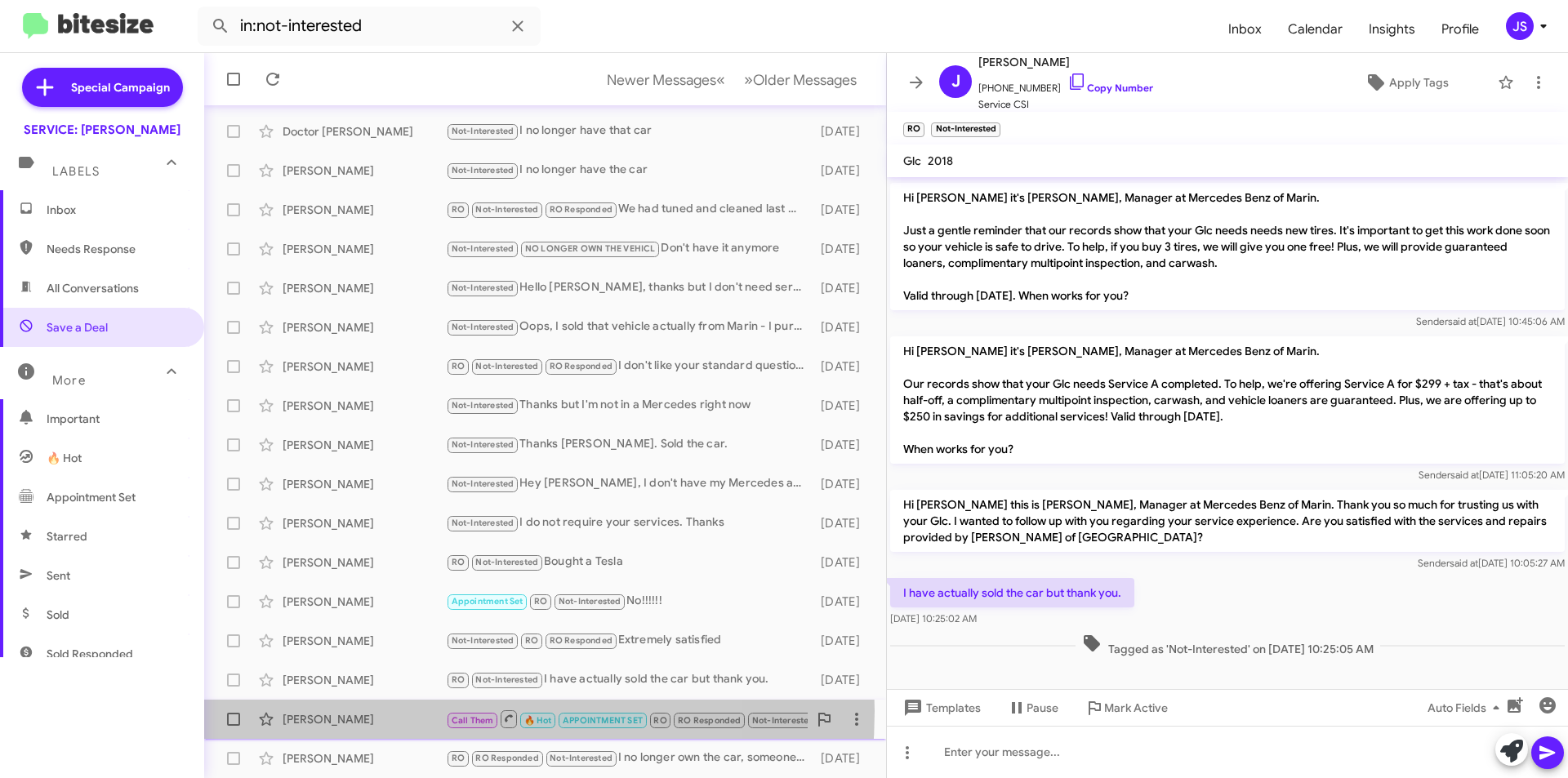
click at [393, 711] on div "Eugene Royal" at bounding box center [364, 720] width 163 height 16
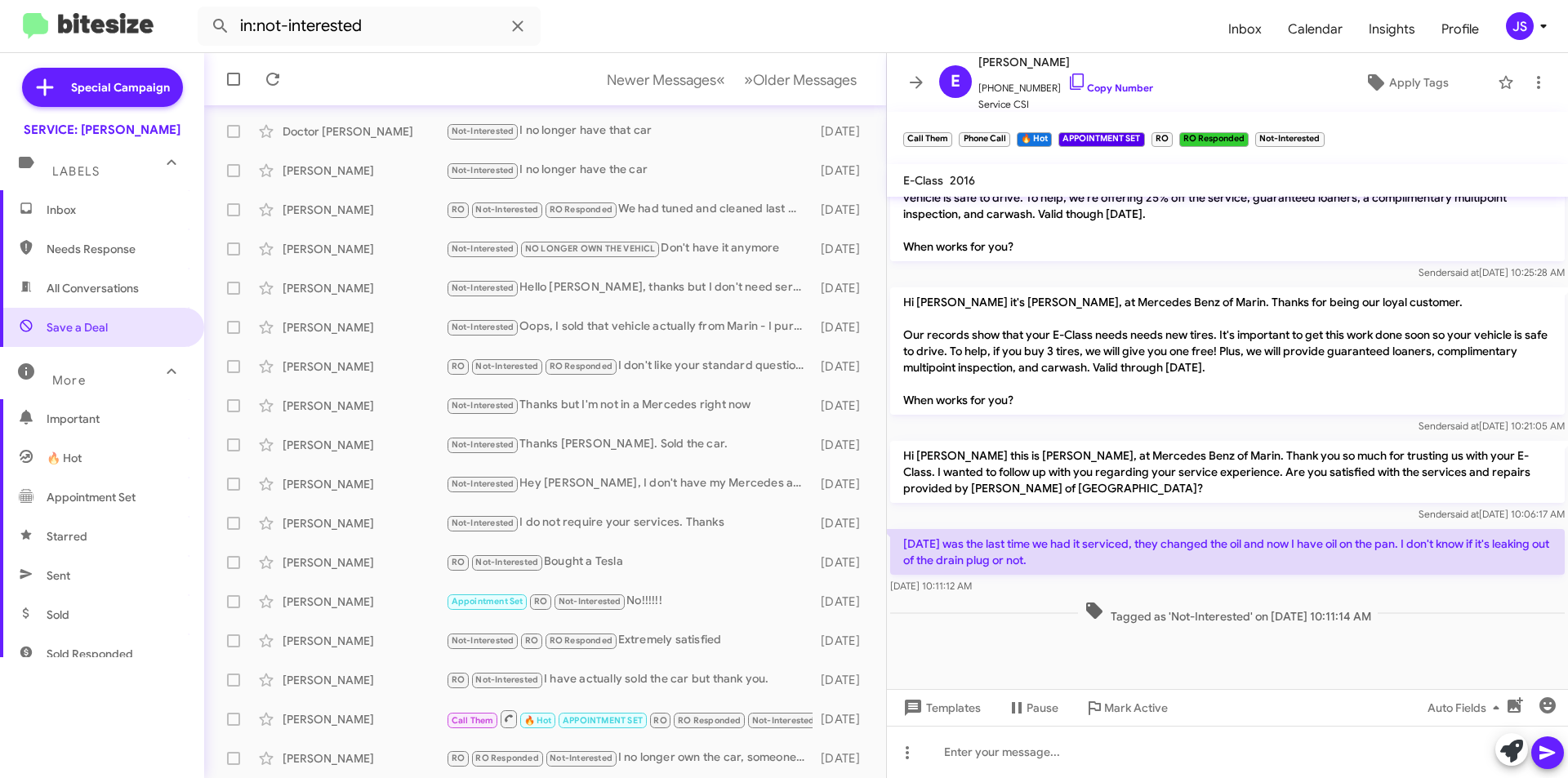
scroll to position [765, 0]
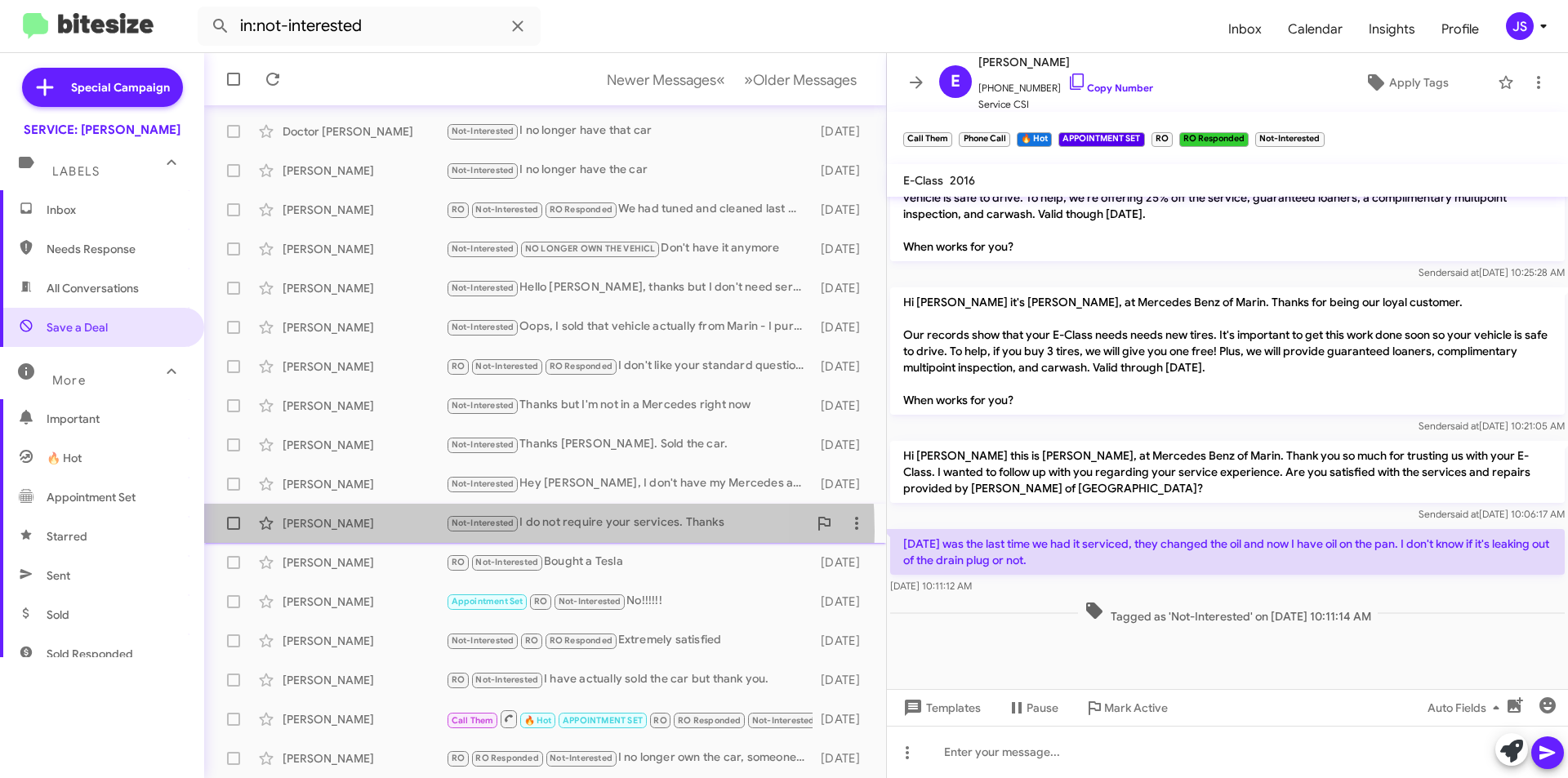
click at [417, 531] on div "Curtis Garlick Not-Interested I do not require your services. Thanks 2 months a…" at bounding box center [545, 524] width 656 height 33
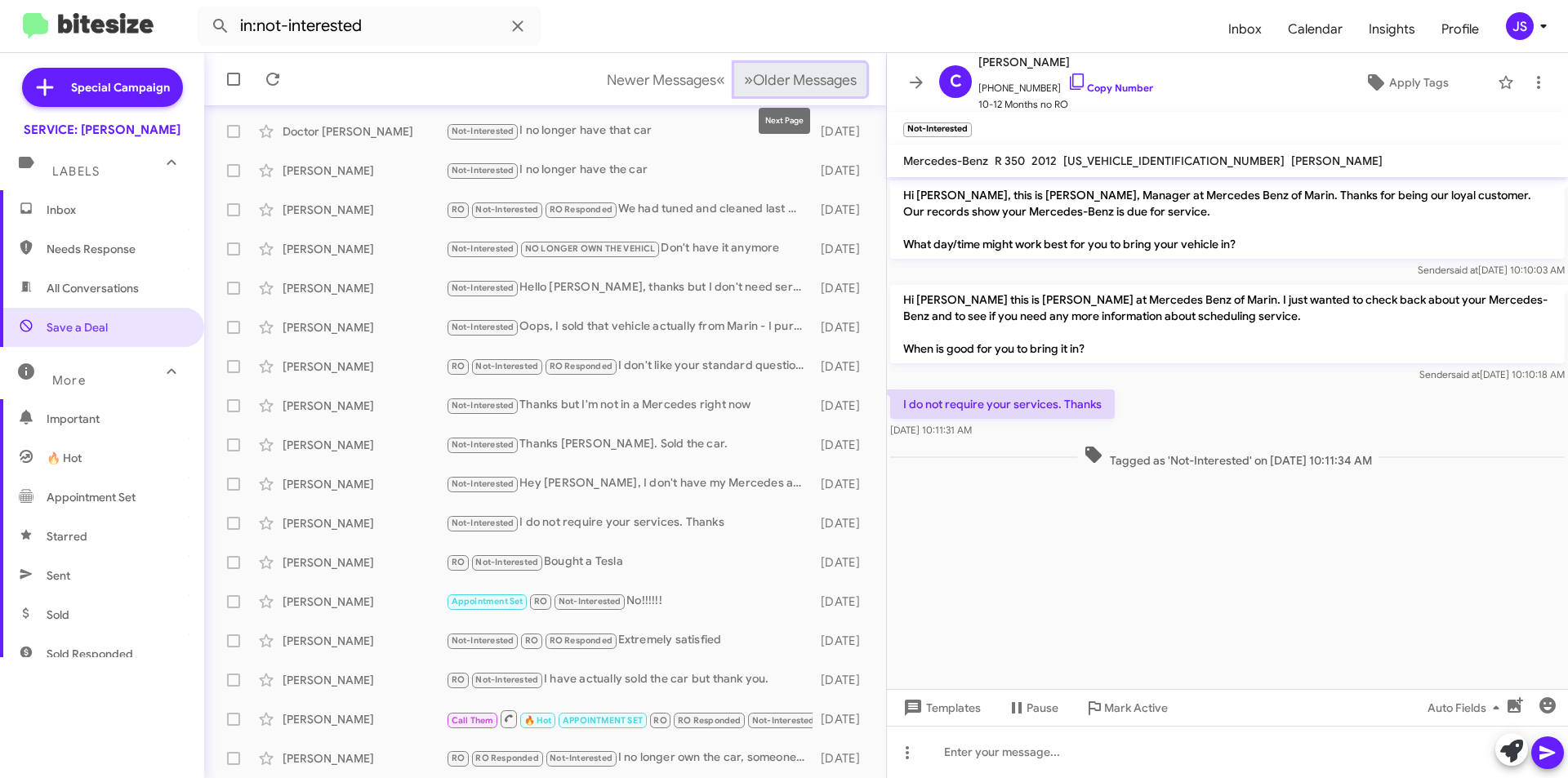
click at [836, 88] on span "Older Messages" at bounding box center [805, 80] width 104 height 18
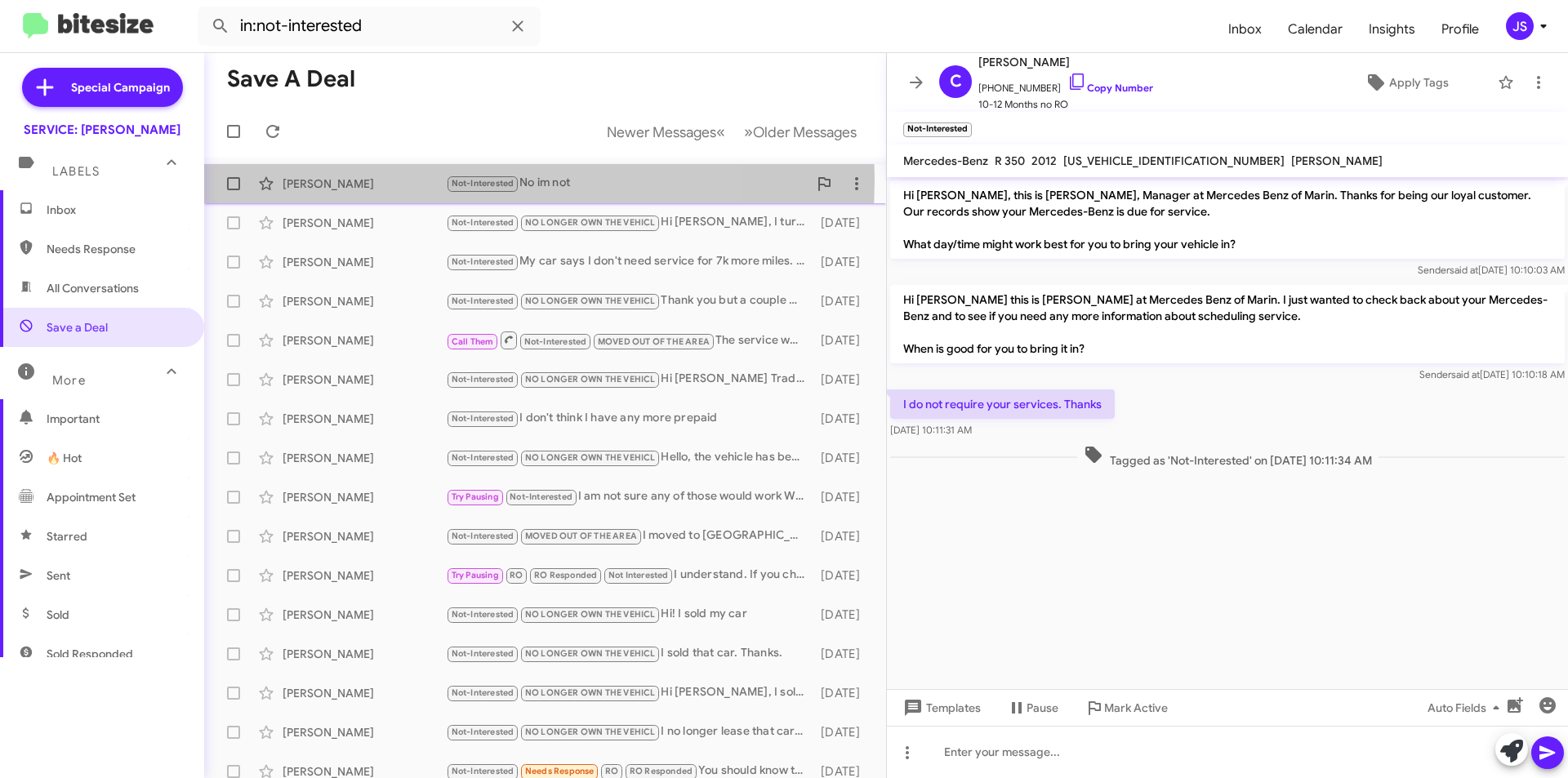
click at [393, 177] on div "Heley Martin" at bounding box center [364, 184] width 163 height 16
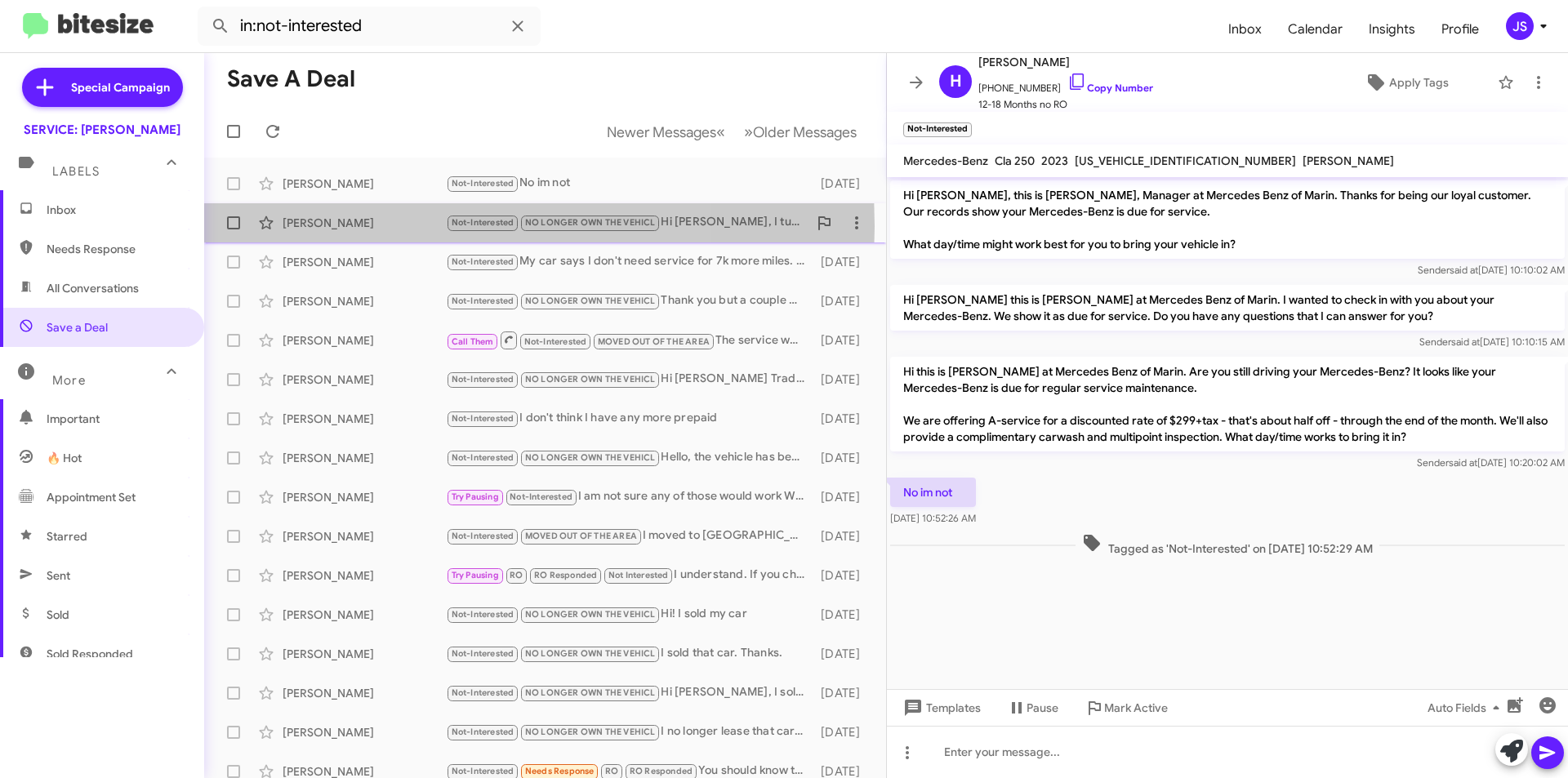
click at [378, 226] on div "Stephanie Chun" at bounding box center [364, 223] width 163 height 16
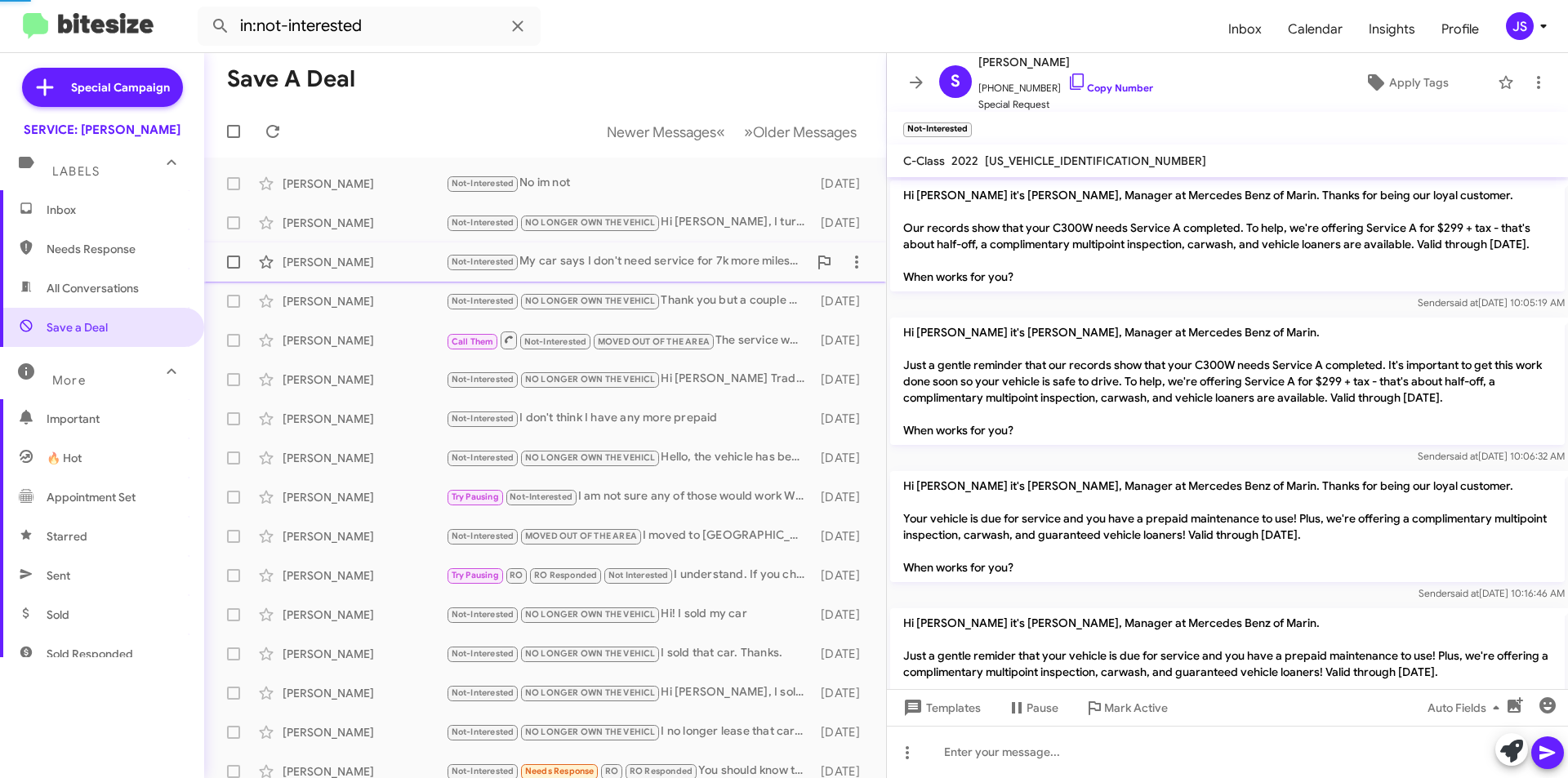
scroll to position [198, 0]
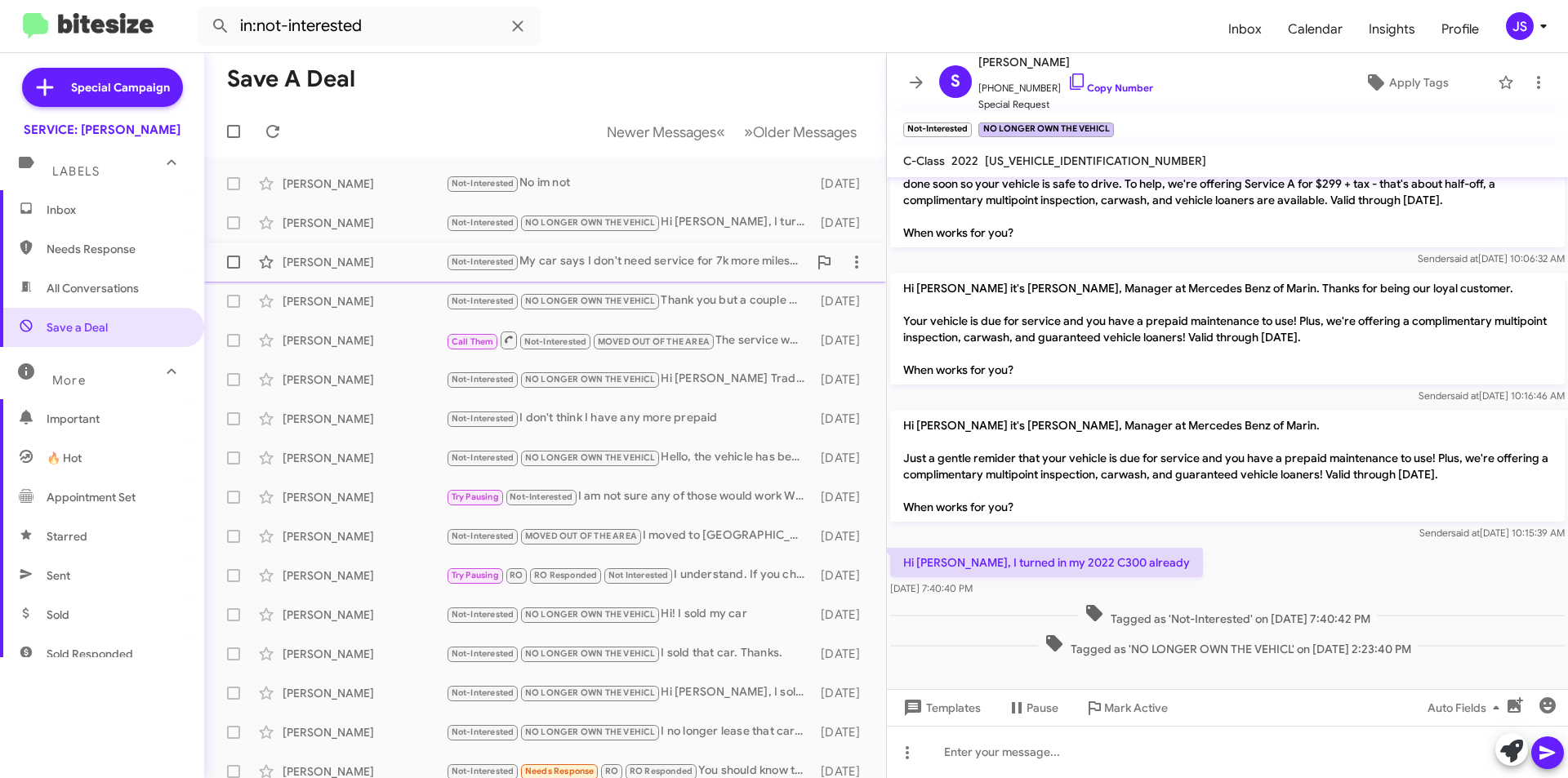
click at [363, 258] on div "Bradford Ramsey" at bounding box center [364, 262] width 163 height 16
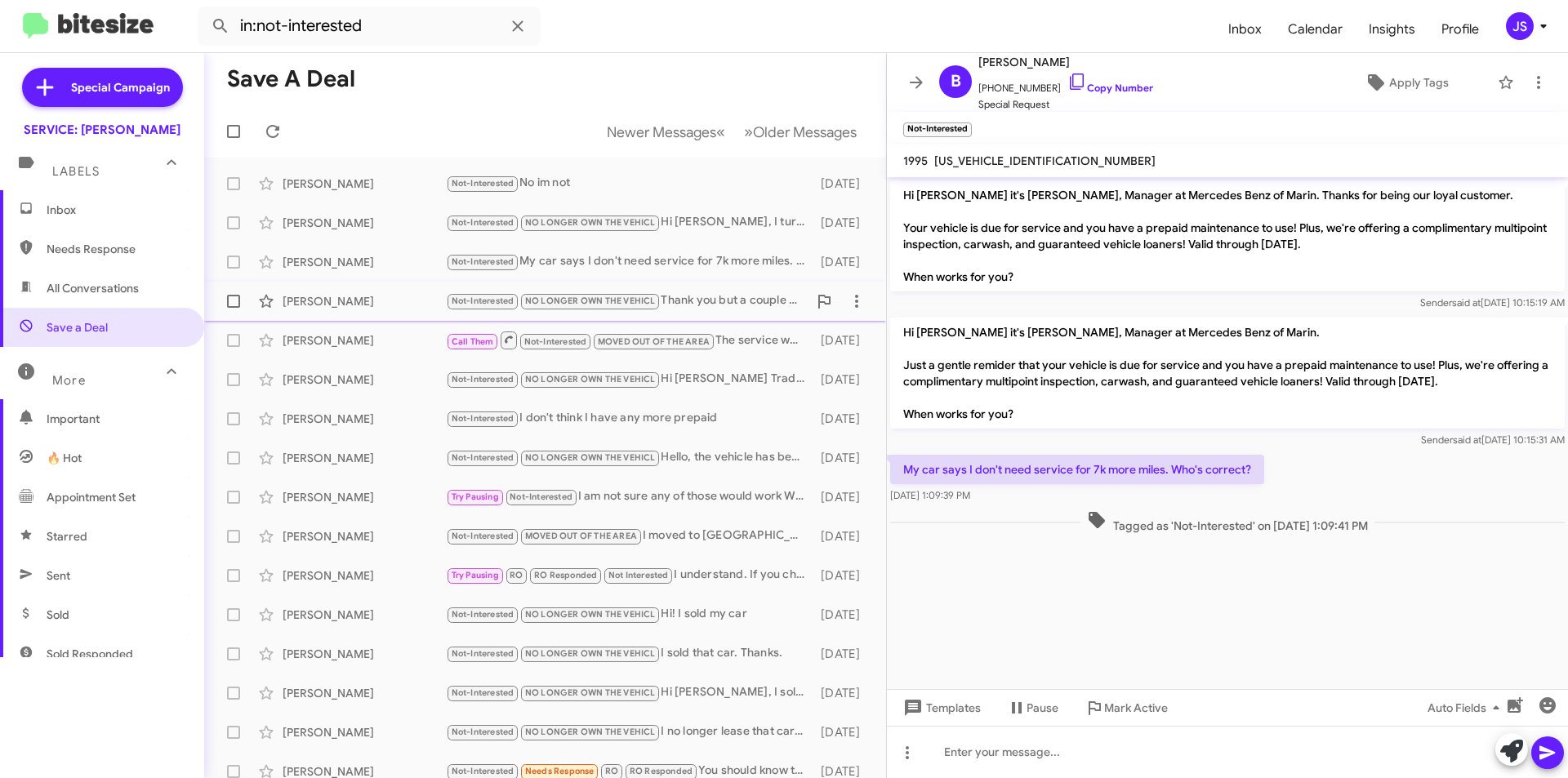
click at [349, 309] on div "Joseph Caldero Not-Interested NO LONGER OWN THE VEHICL Thank you but a couple w…" at bounding box center [545, 301] width 656 height 33
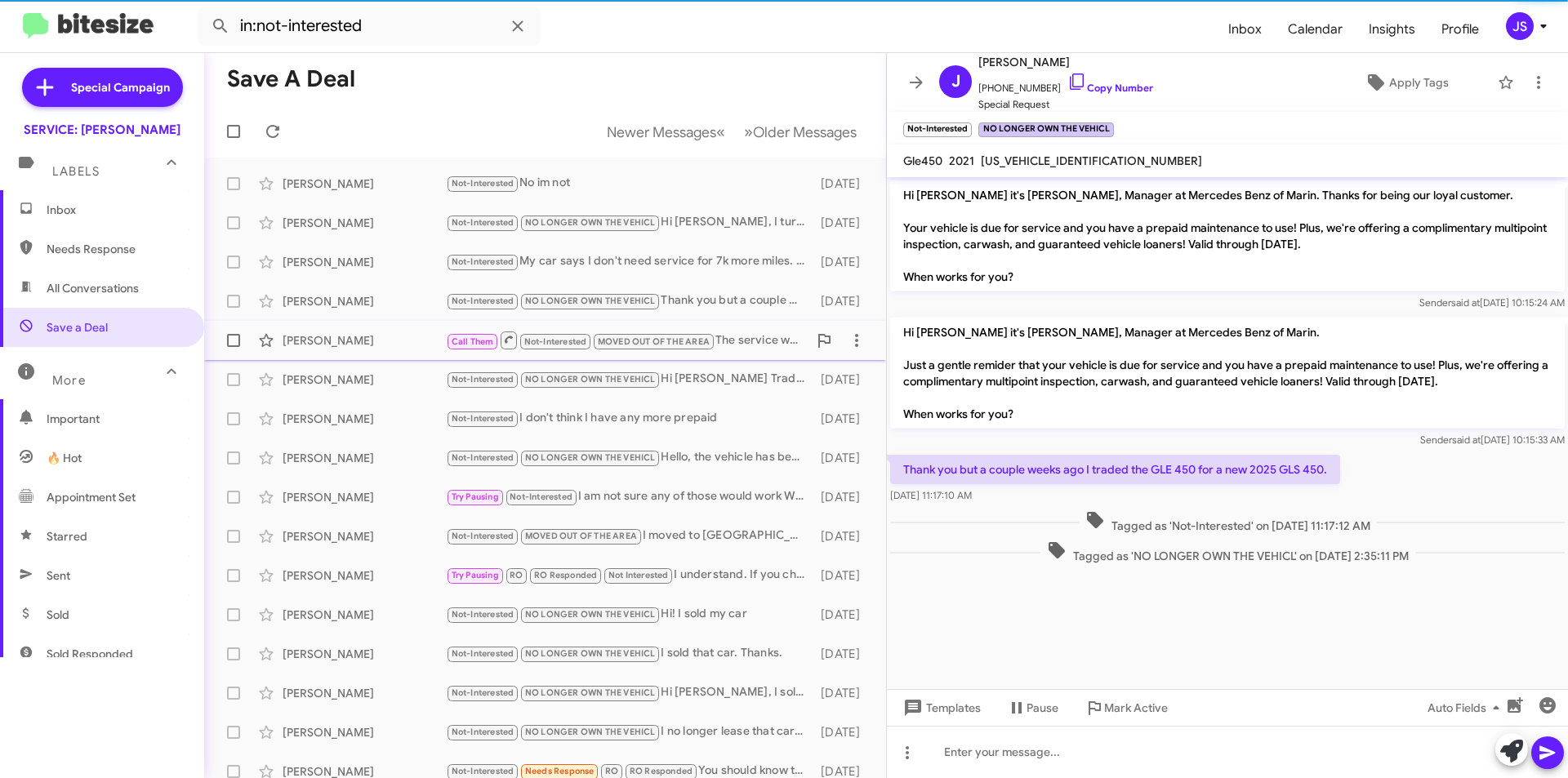
click at [347, 330] on div "Maria Chan Call Them Not-Interested MOVED OUT OF THE AREA The service was alrea…" at bounding box center [545, 340] width 656 height 33
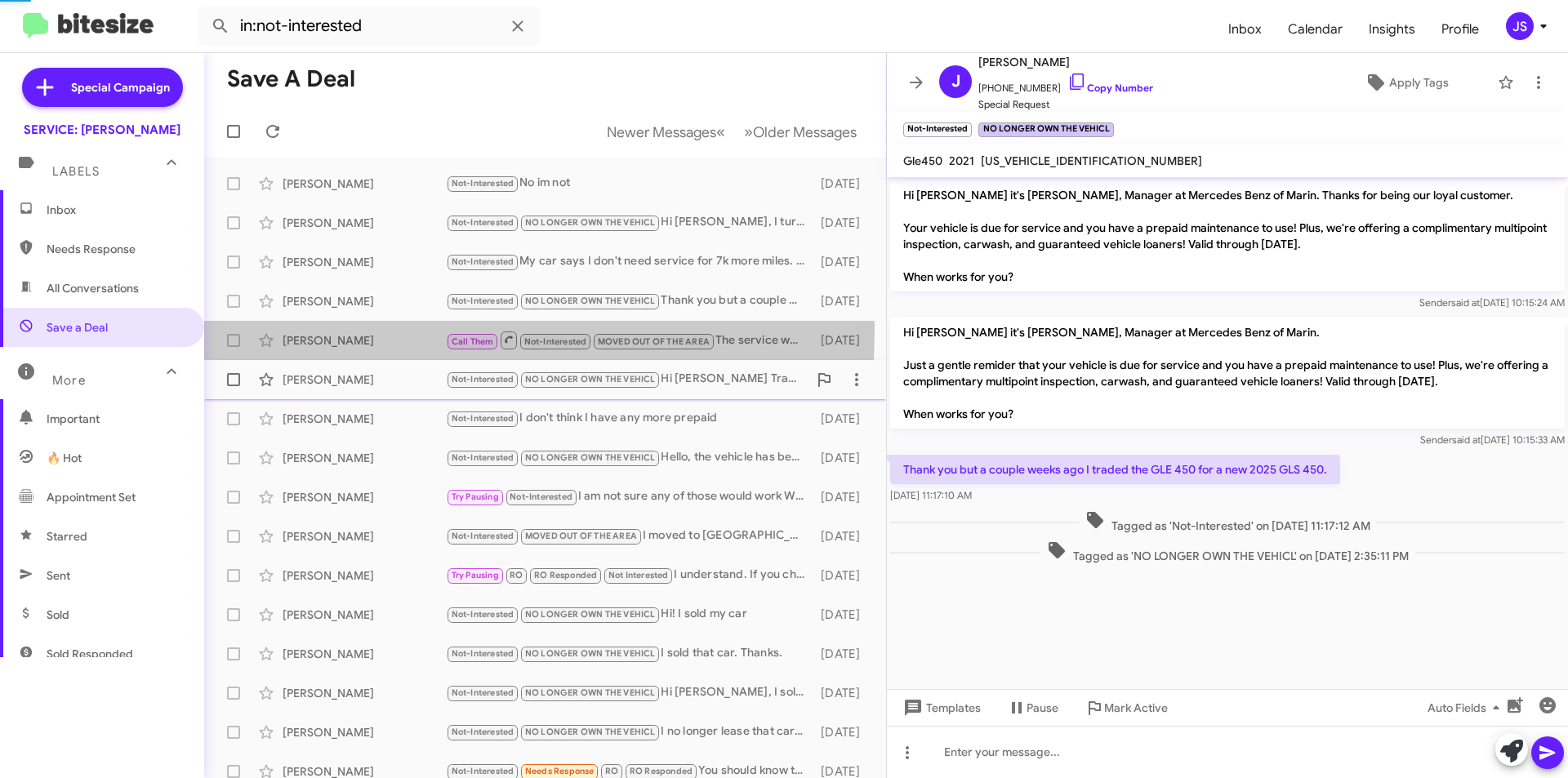
scroll to position [1181, 0]
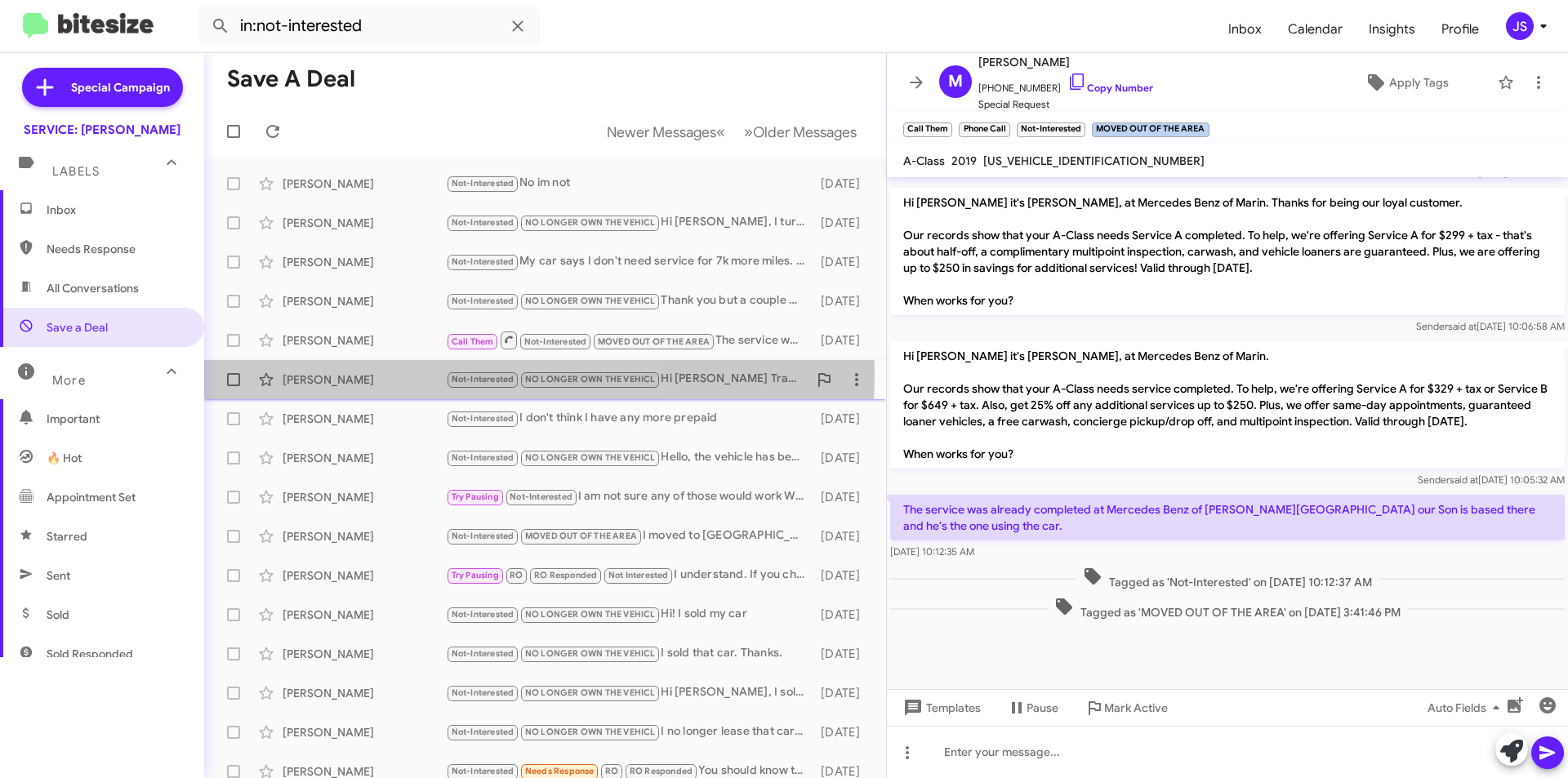
click at [355, 374] on div "Stanley Corriea Jr" at bounding box center [364, 379] width 163 height 16
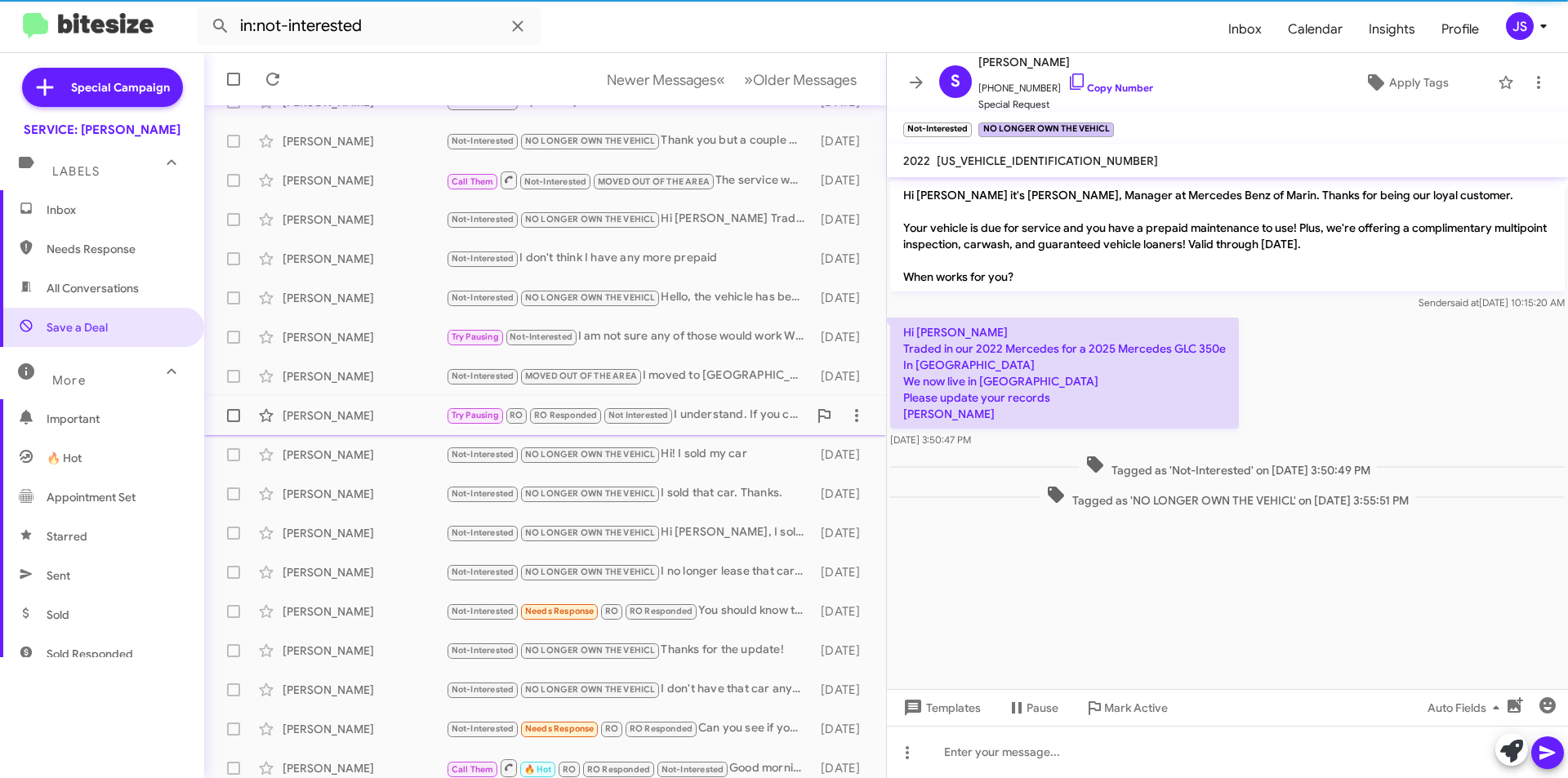
scroll to position [170, 0]
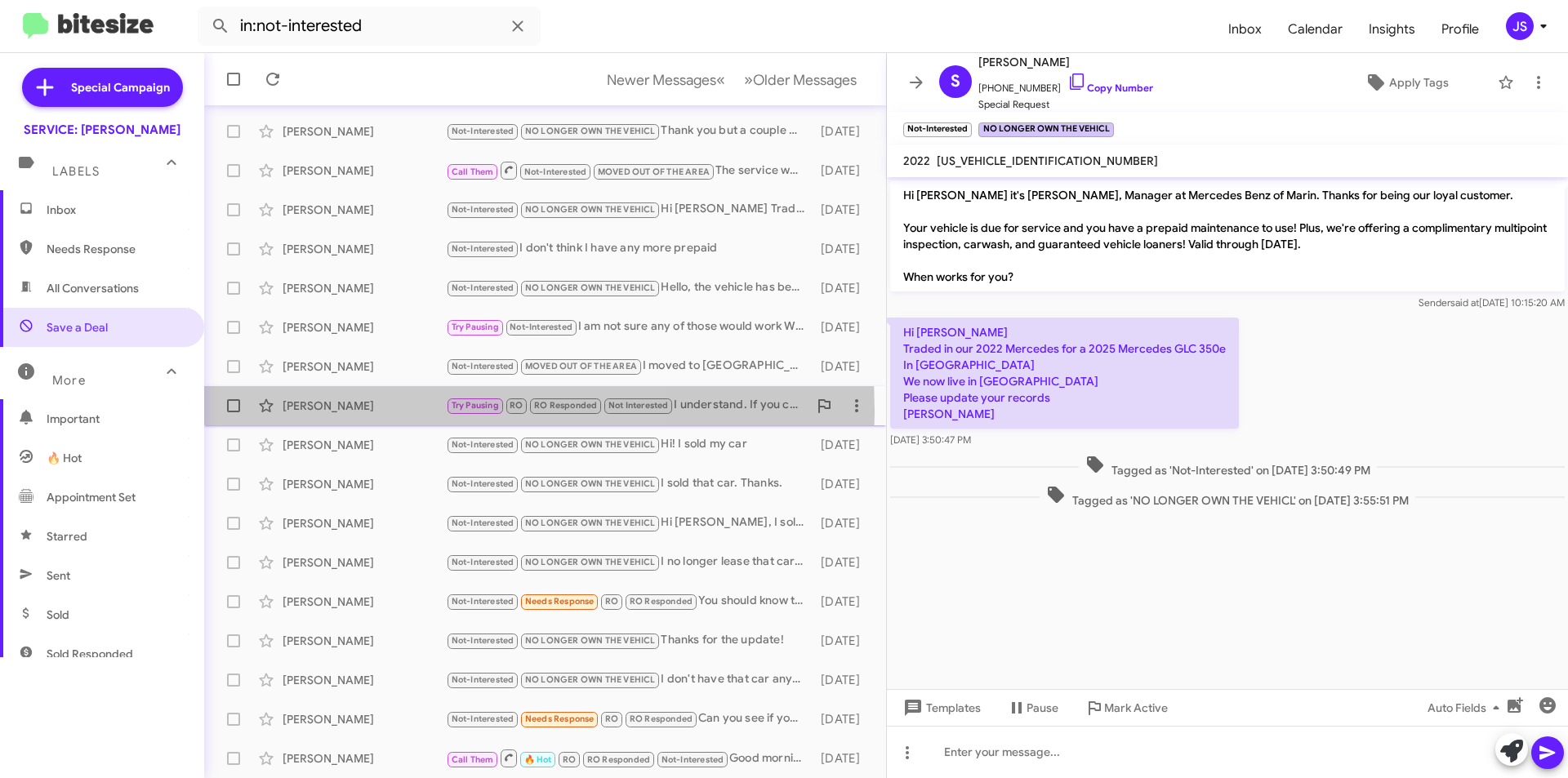
click at [356, 413] on div "Carol Gotti" at bounding box center [364, 406] width 163 height 16
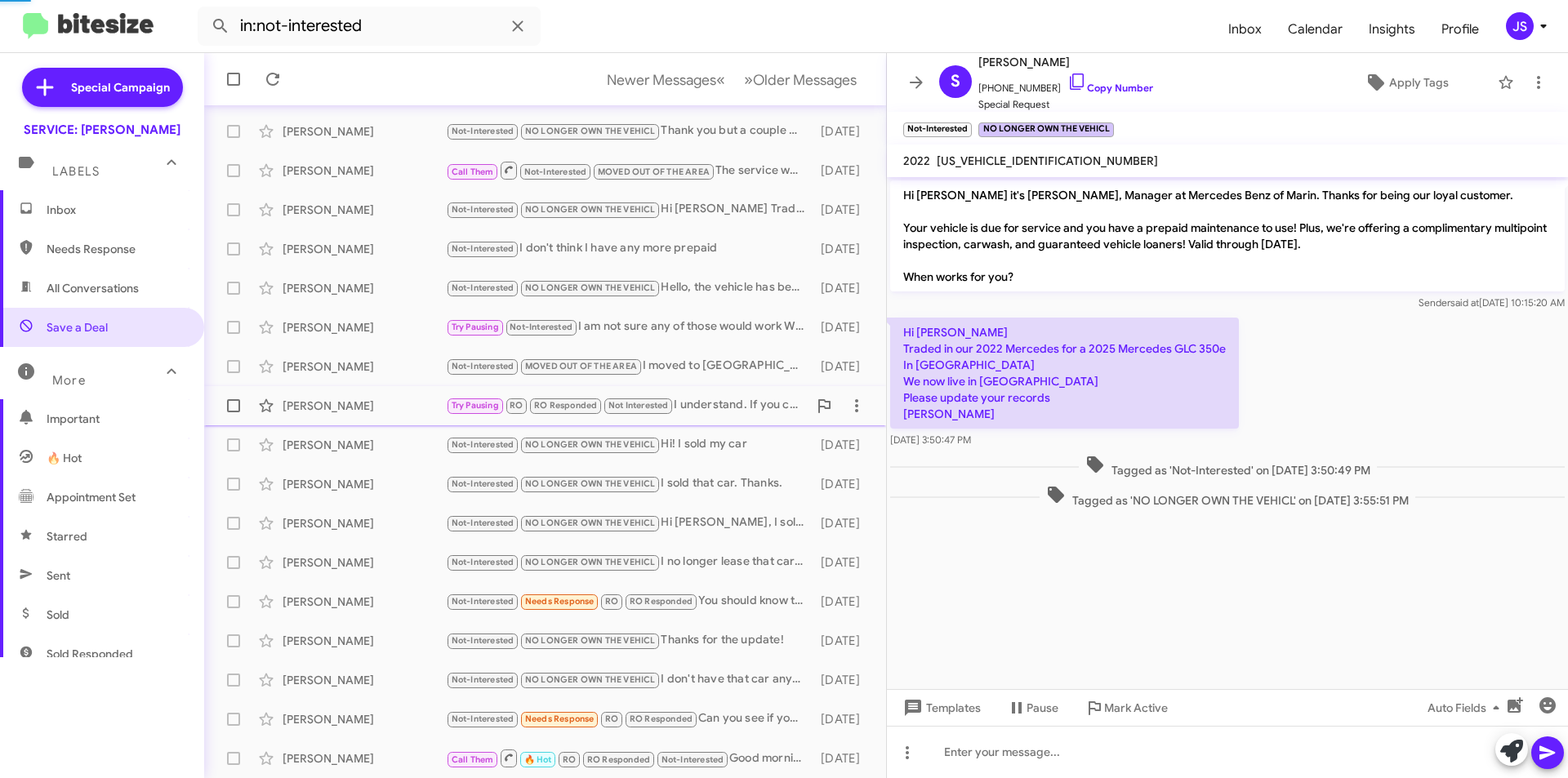
scroll to position [1568, 0]
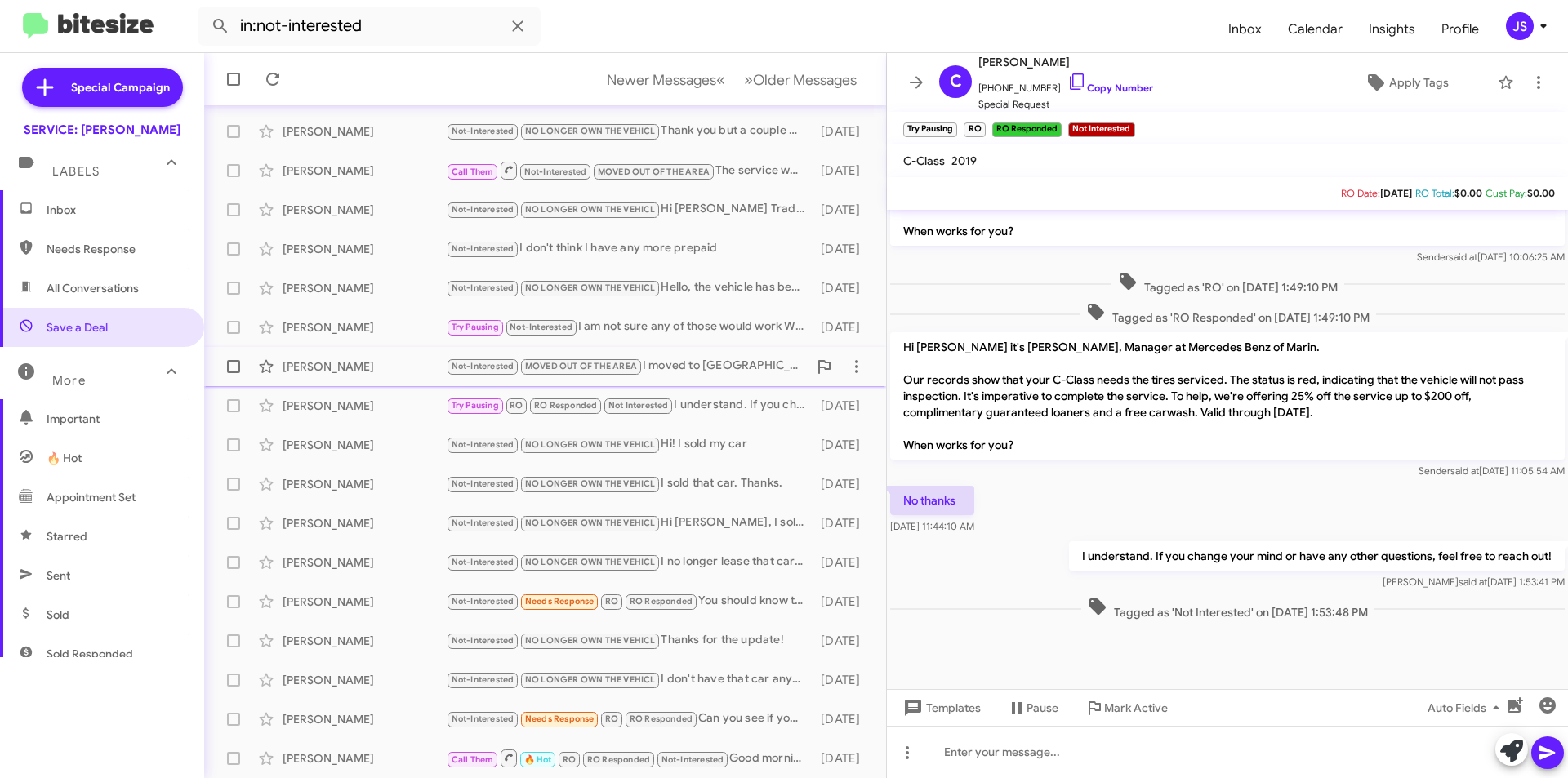
click at [359, 378] on div "Carol Parks Not-Interested MOVED OUT OF THE AREA I moved to St. Louis. I will g…" at bounding box center [545, 367] width 656 height 33
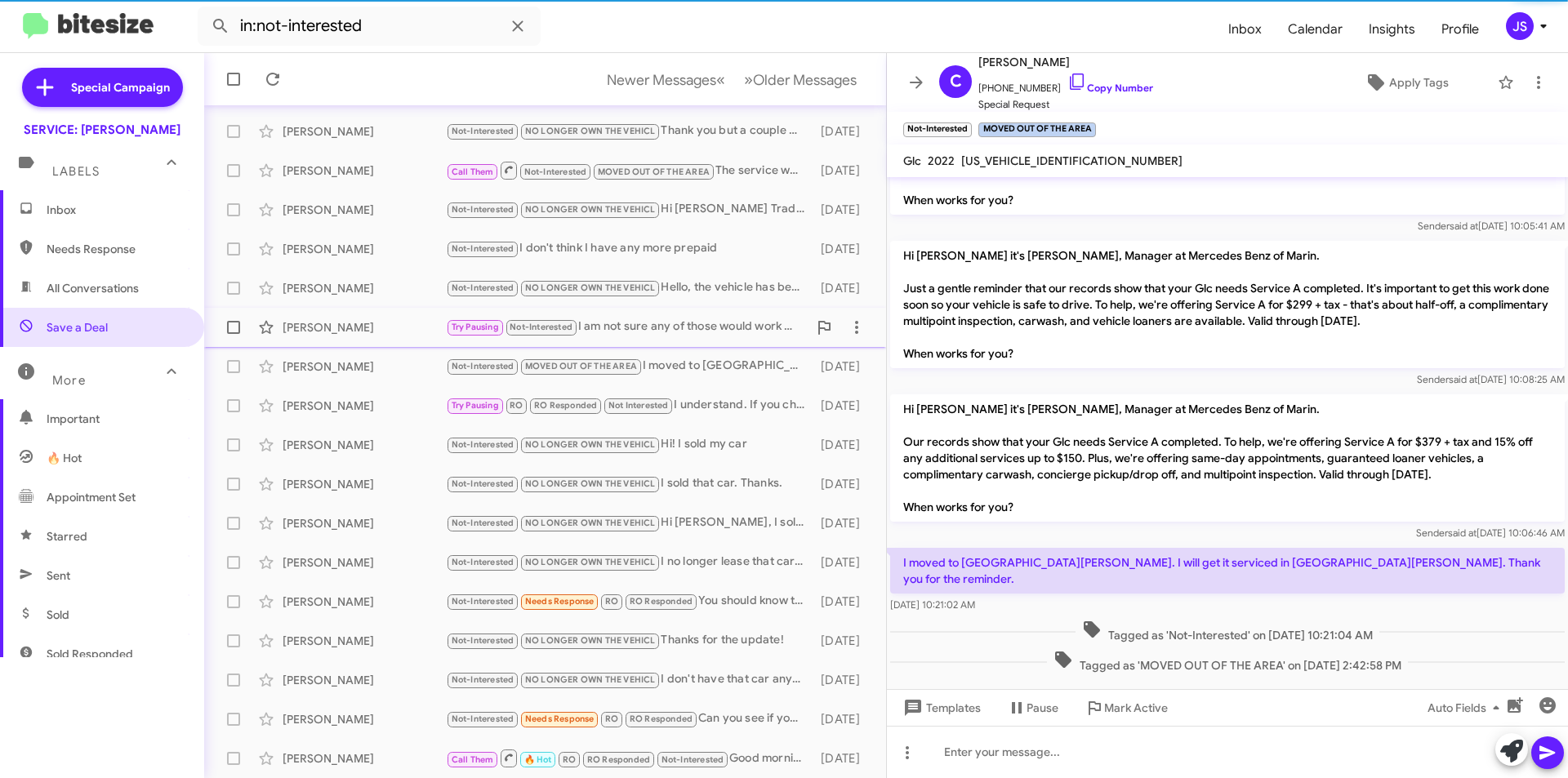
click at [363, 346] on span "Agnes Kaprielian Try Pausing Not-Interested I am not sure any of those would wo…" at bounding box center [545, 327] width 682 height 39
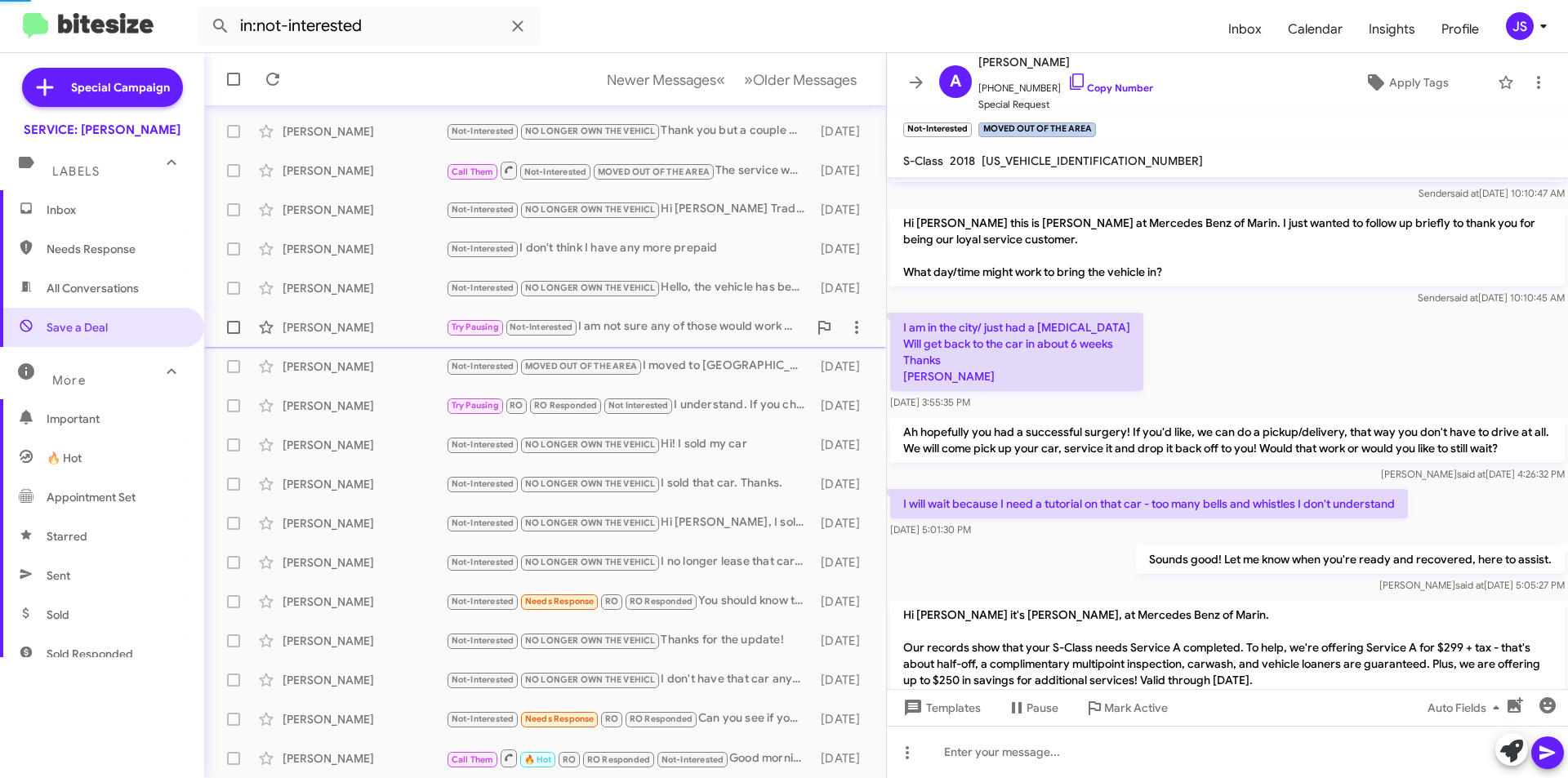
scroll to position [897, 0]
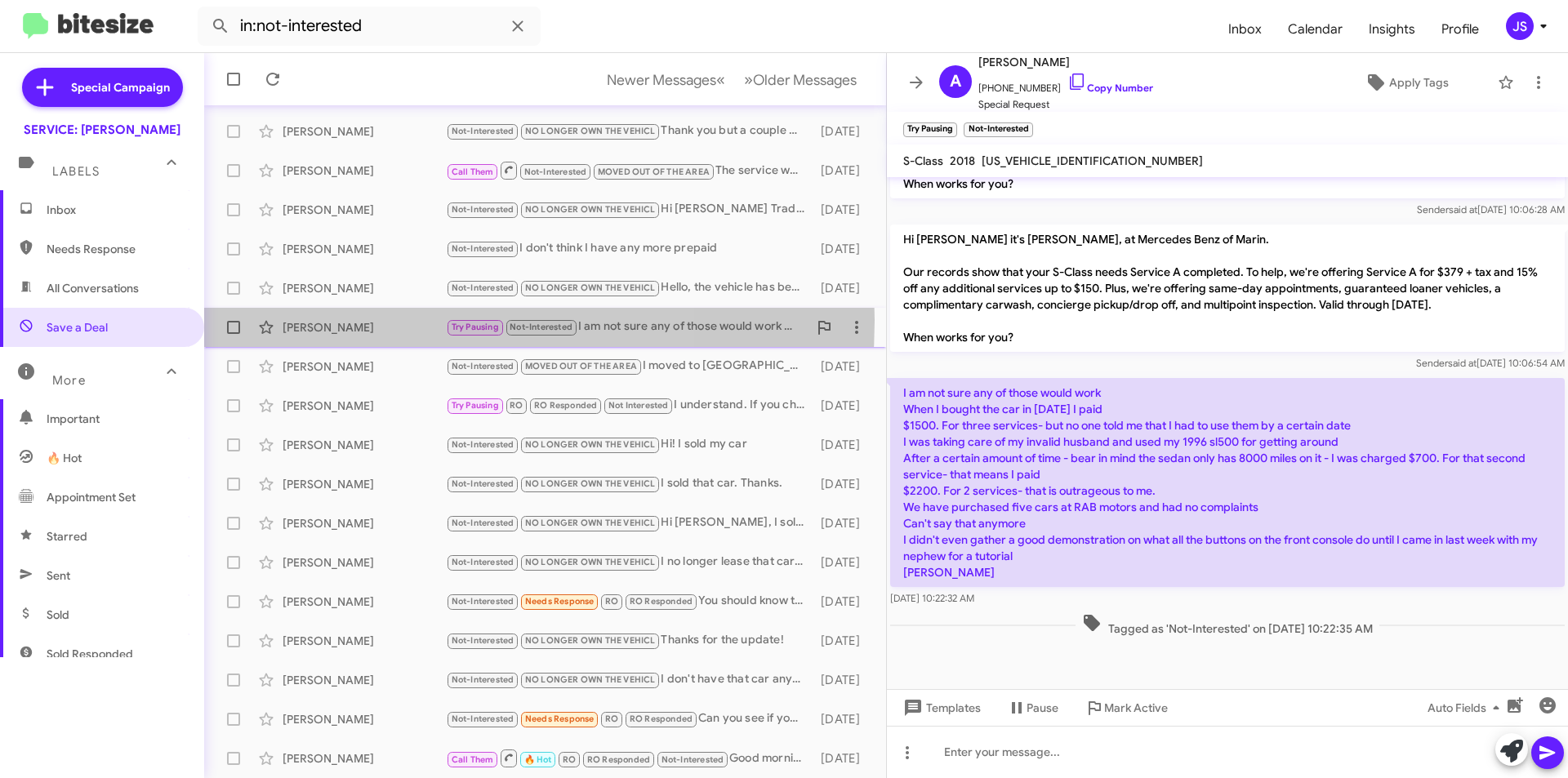
click at [369, 320] on div "Agnes Kaprielian" at bounding box center [364, 327] width 163 height 16
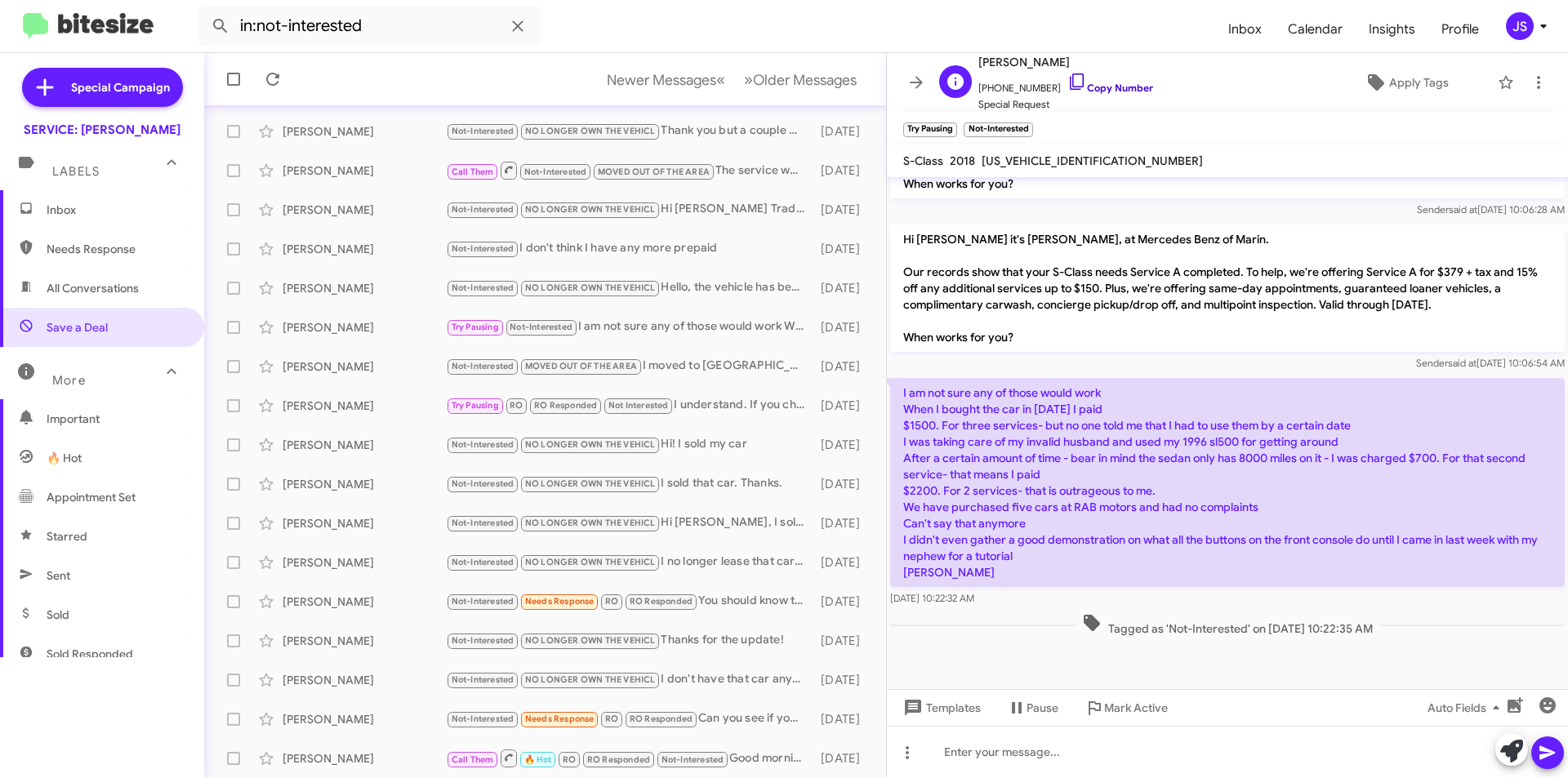
click at [1067, 76] on icon at bounding box center [1076, 81] width 19 height 19
drag, startPoint x: 305, startPoint y: 562, endPoint x: 306, endPoint y: 575, distance: 13.0
click at [305, 563] on div "Sydney Bernier" at bounding box center [364, 563] width 163 height 16
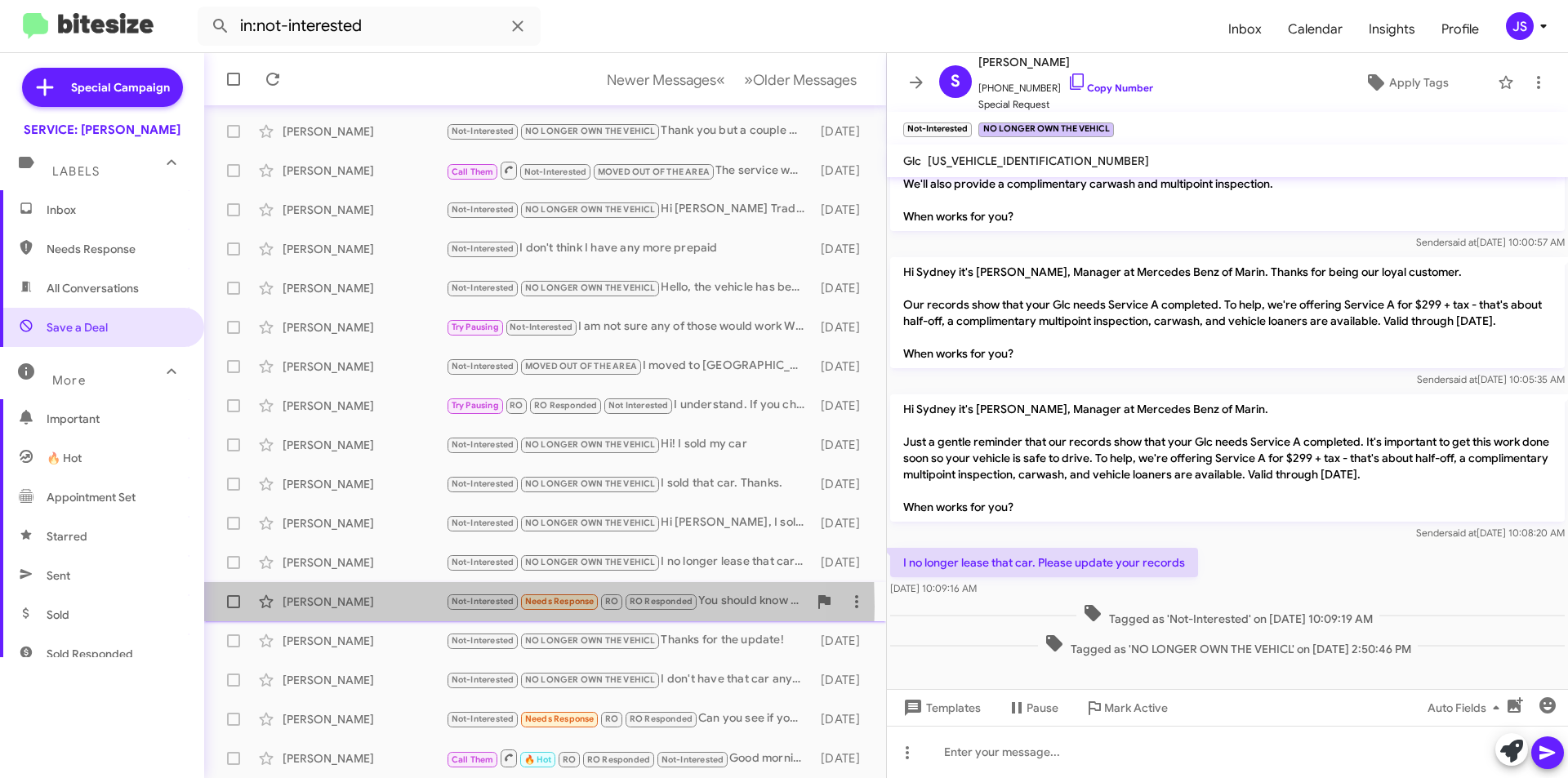
drag, startPoint x: 332, startPoint y: 607, endPoint x: 348, endPoint y: 617, distance: 18.9
click at [337, 608] on div "Michael Jakimzak" at bounding box center [364, 602] width 163 height 16
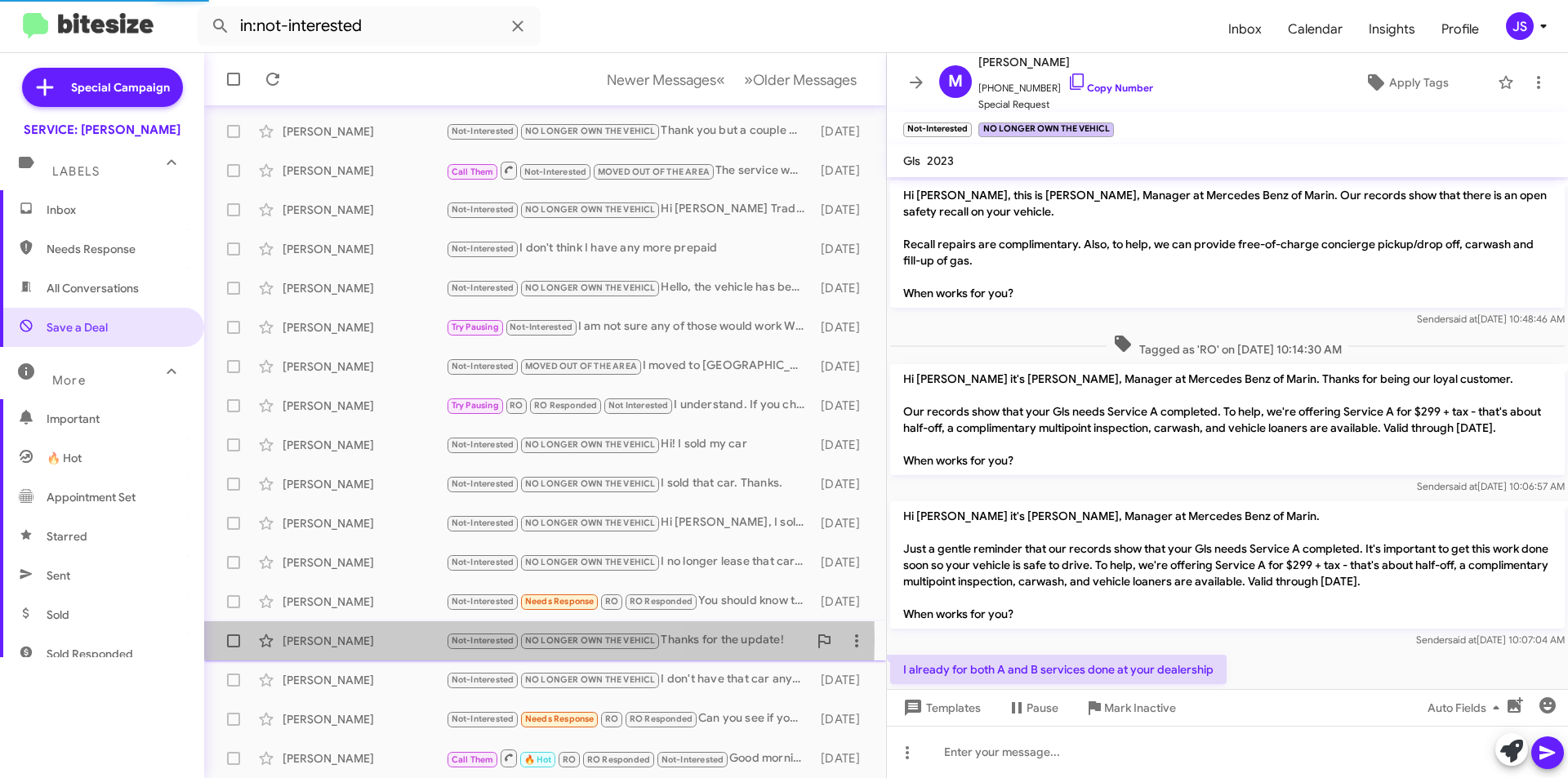
click at [365, 639] on div "Bobby Tay" at bounding box center [364, 641] width 163 height 16
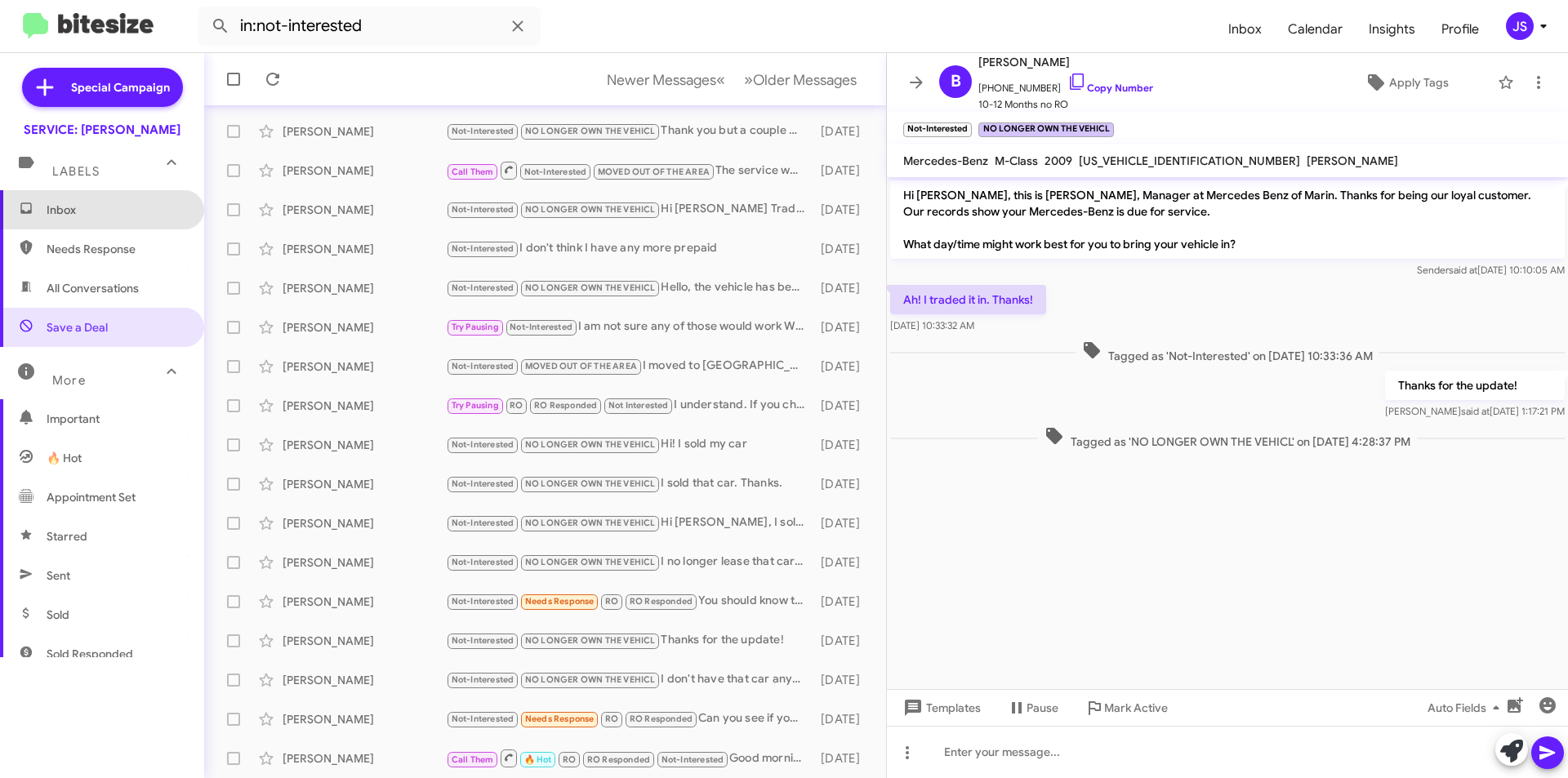
click at [125, 213] on span "Inbox" at bounding box center [116, 210] width 139 height 16
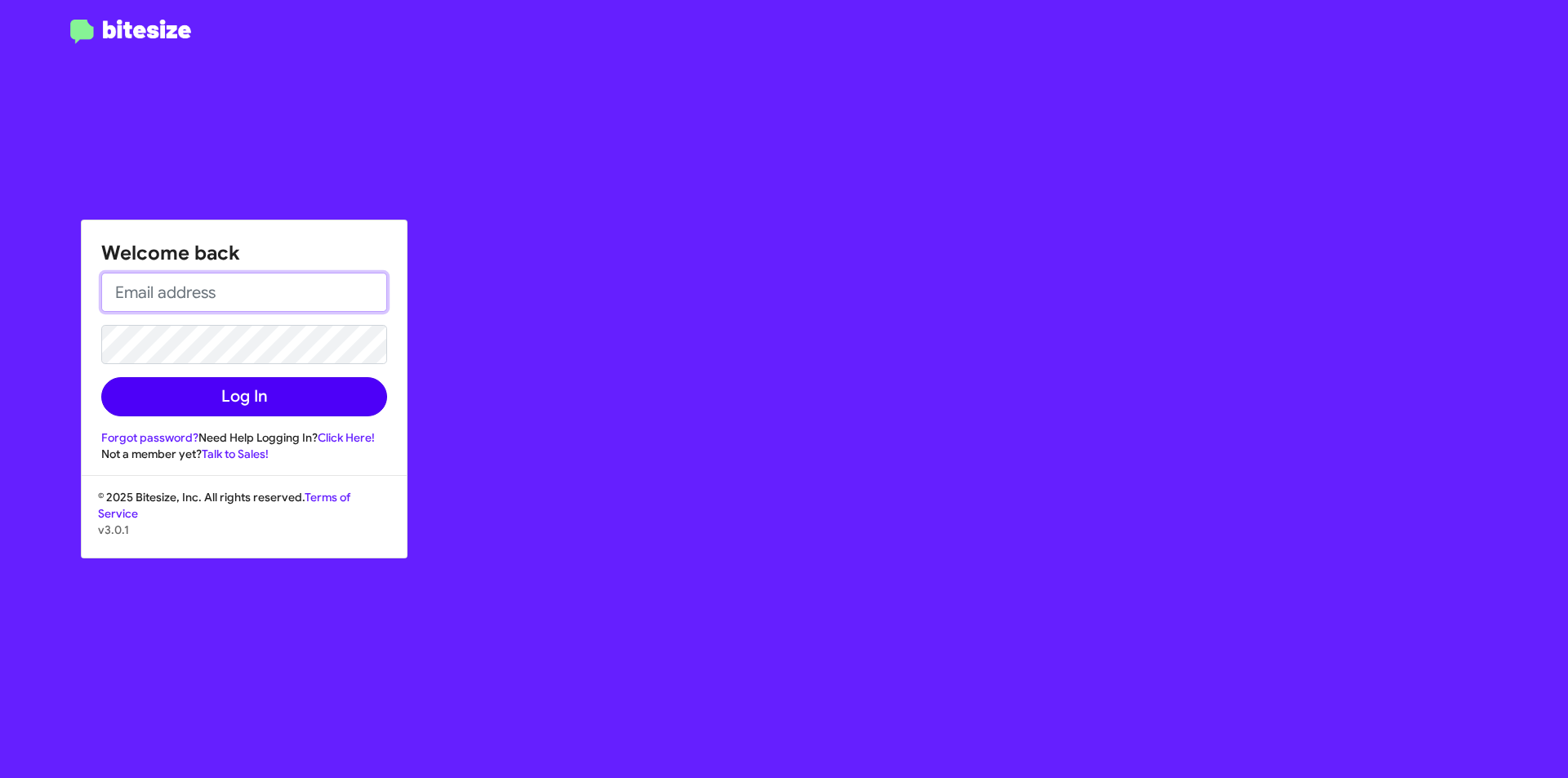
type input "[PERSON_NAME][EMAIL_ADDRESS][PERSON_NAME][PERSON_NAME][DOMAIN_NAME]"
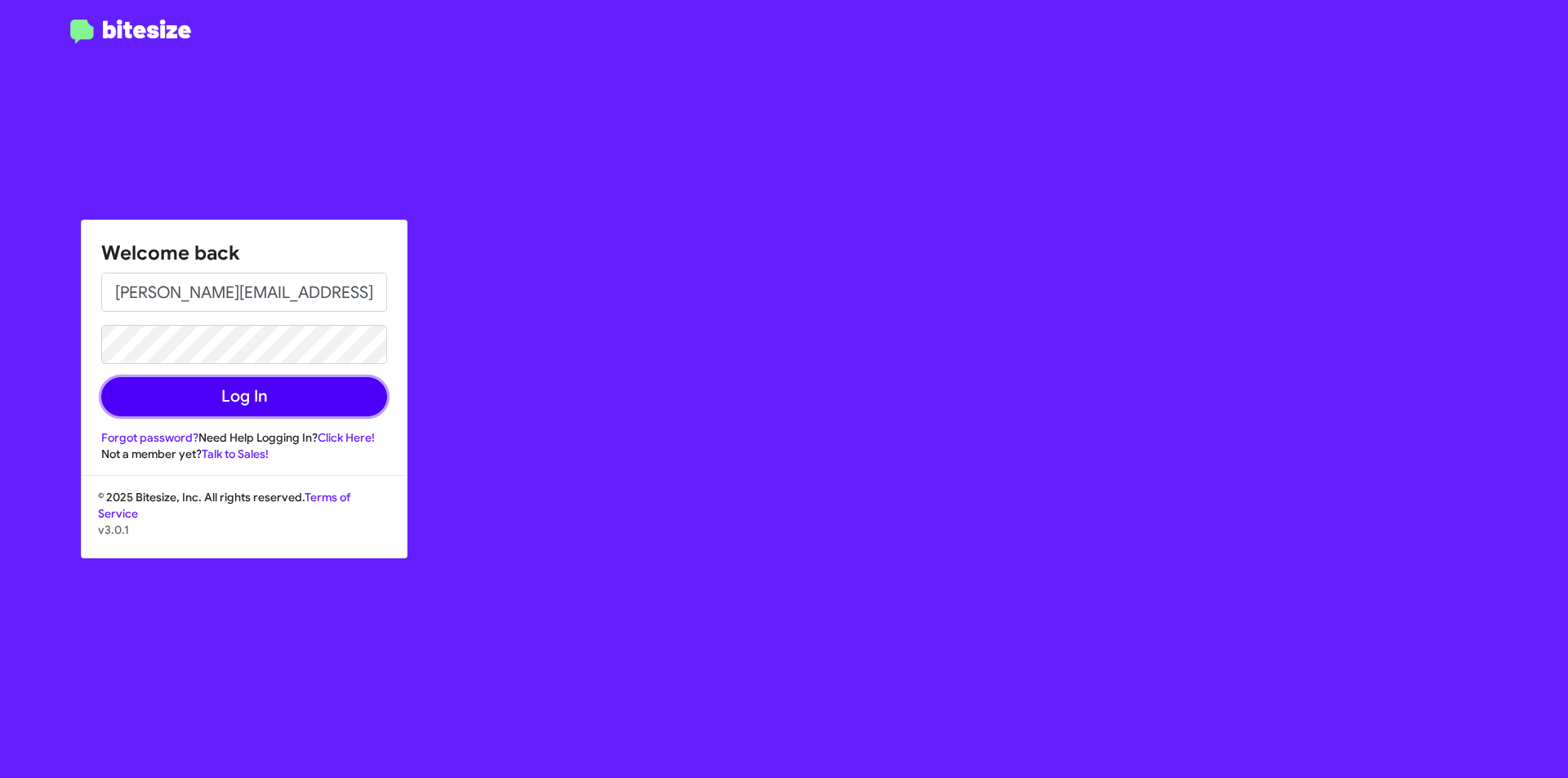
click at [295, 395] on button "Log In" at bounding box center [244, 397] width 286 height 39
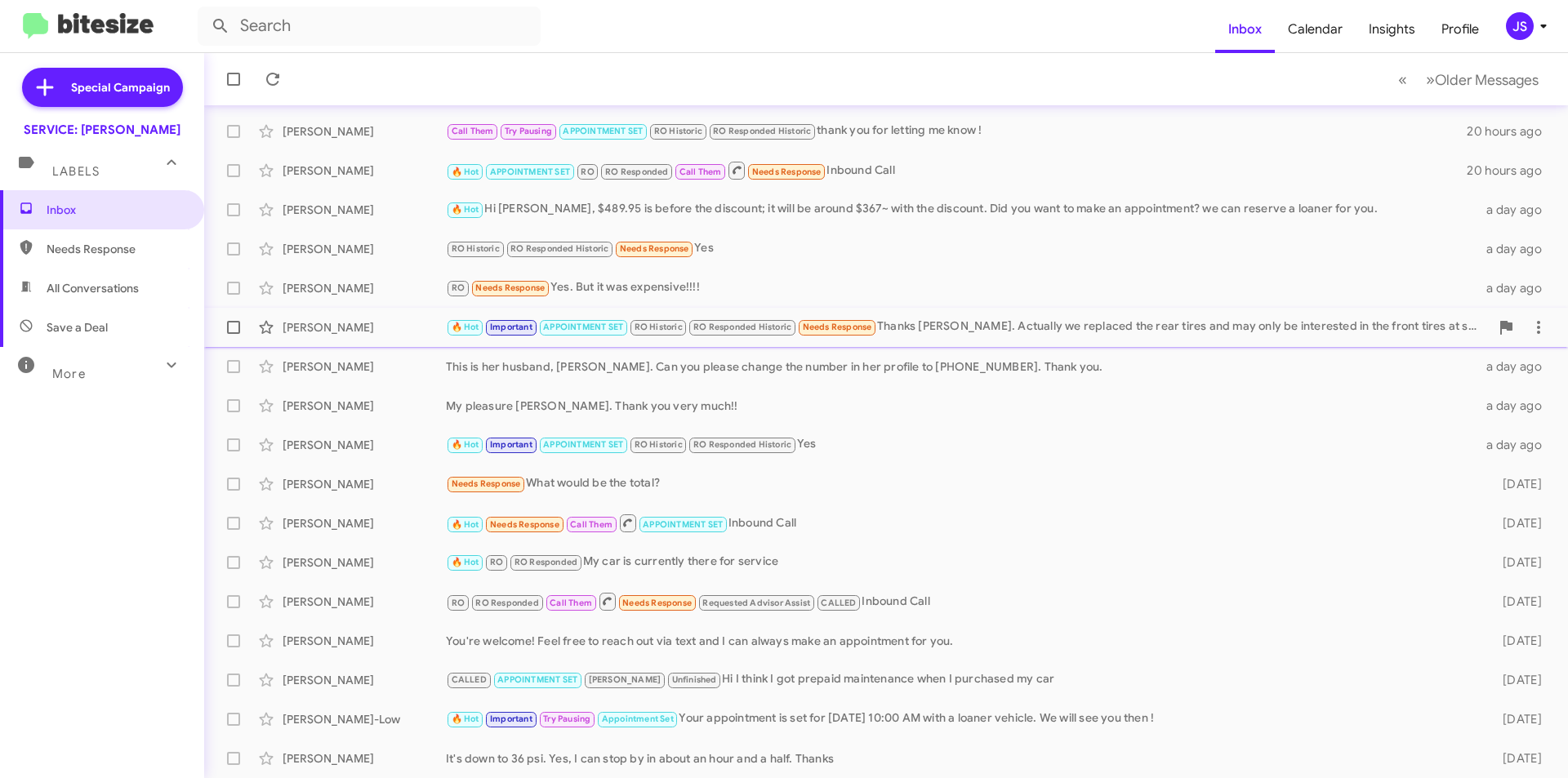
scroll to position [82, 0]
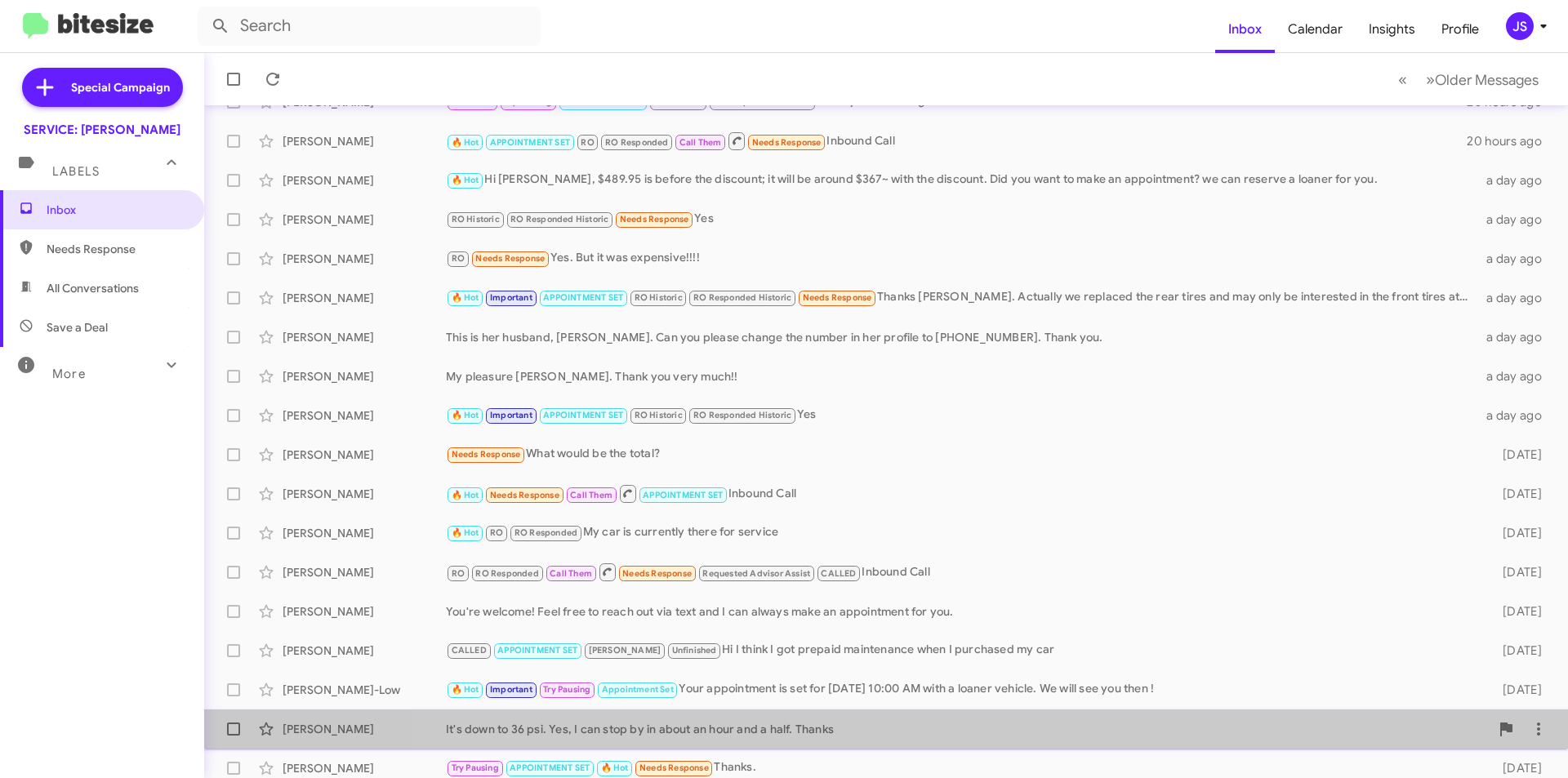
click at [937, 718] on div "Isidro Gomez It's down to 36 psi. Yes, I can stop by in about an hour and a hal…" at bounding box center [886, 730] width 1338 height 33
